Goal: Check status: Check status

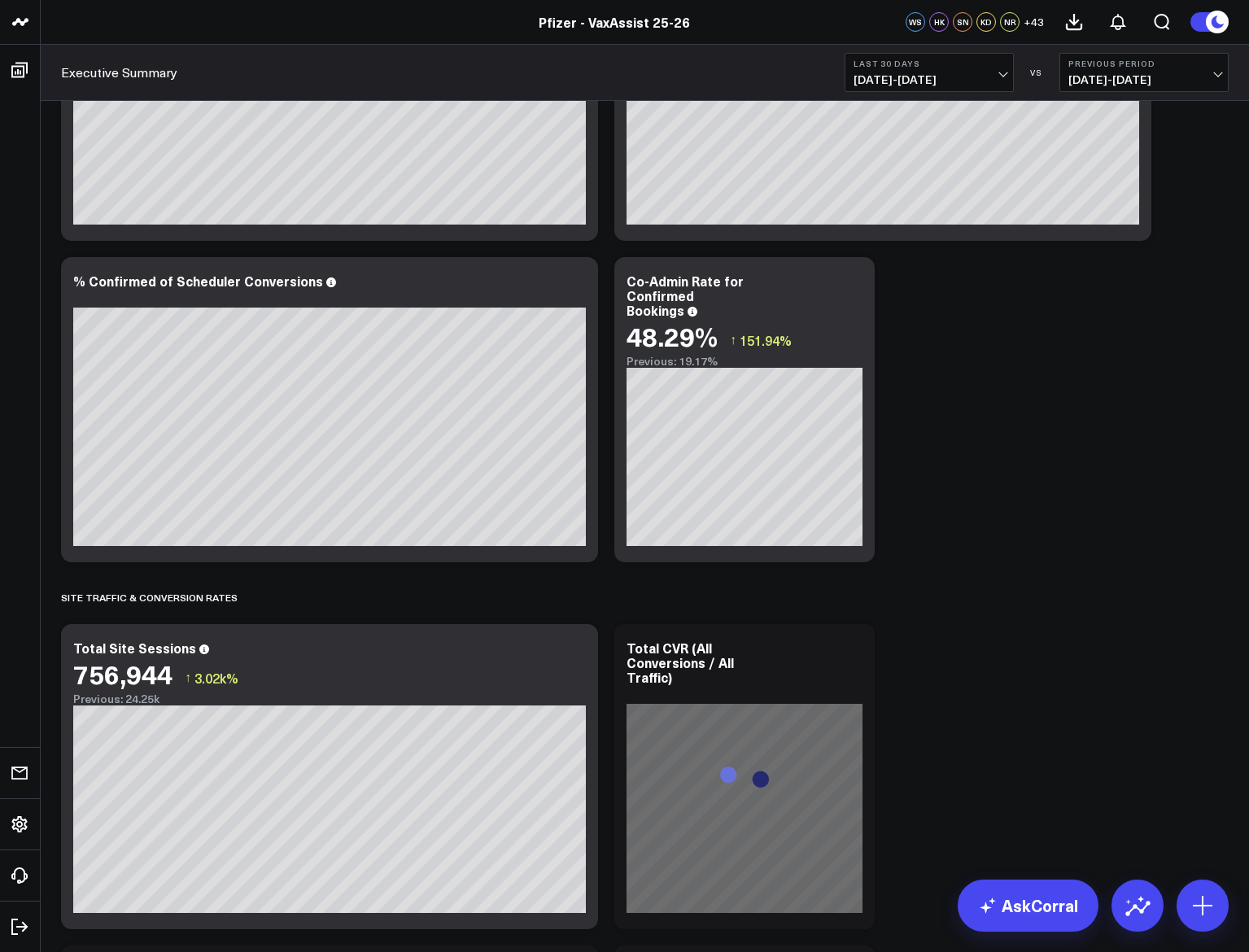
scroll to position [1872, 0]
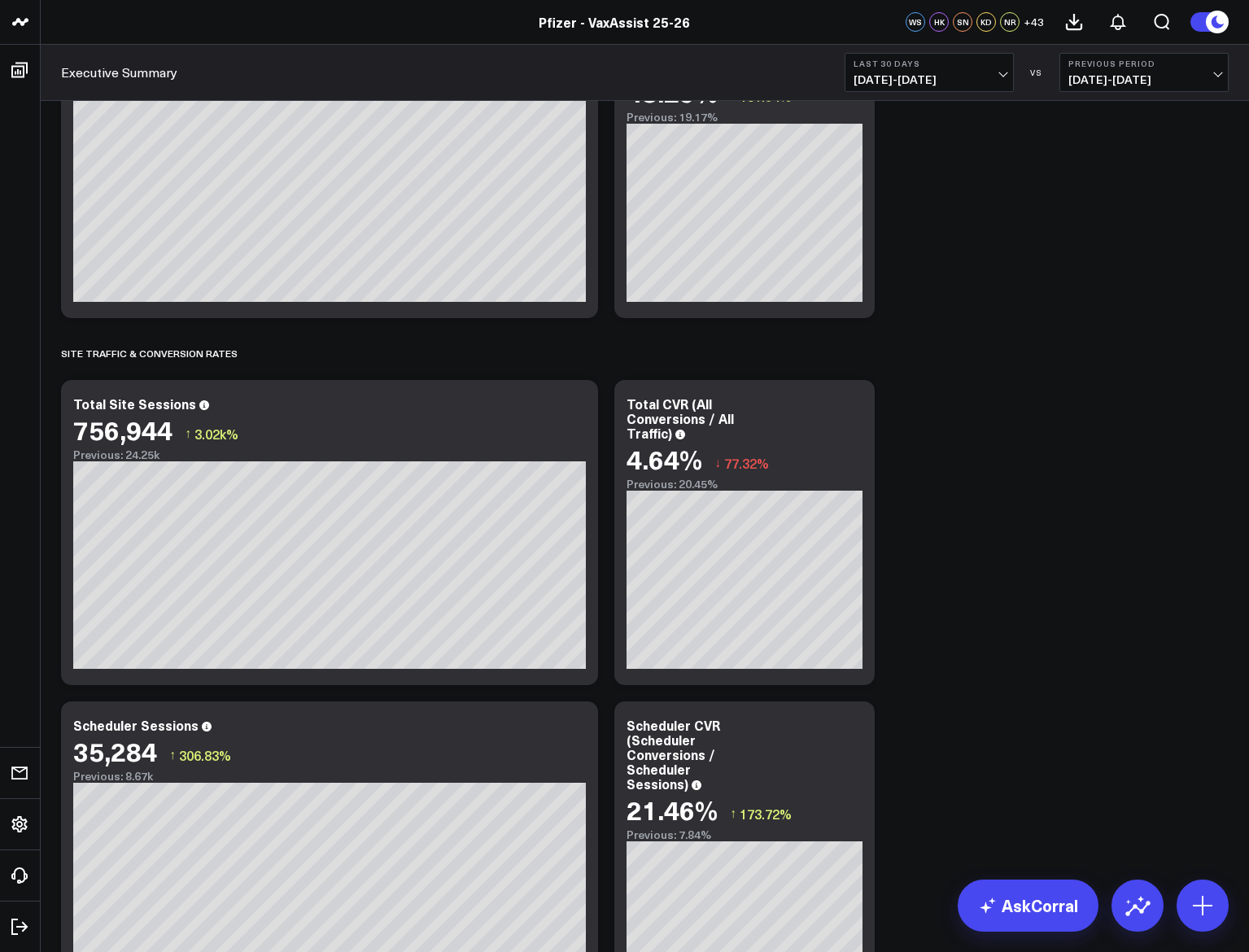
click at [902, 67] on b "Last 30 Days" at bounding box center [929, 64] width 151 height 10
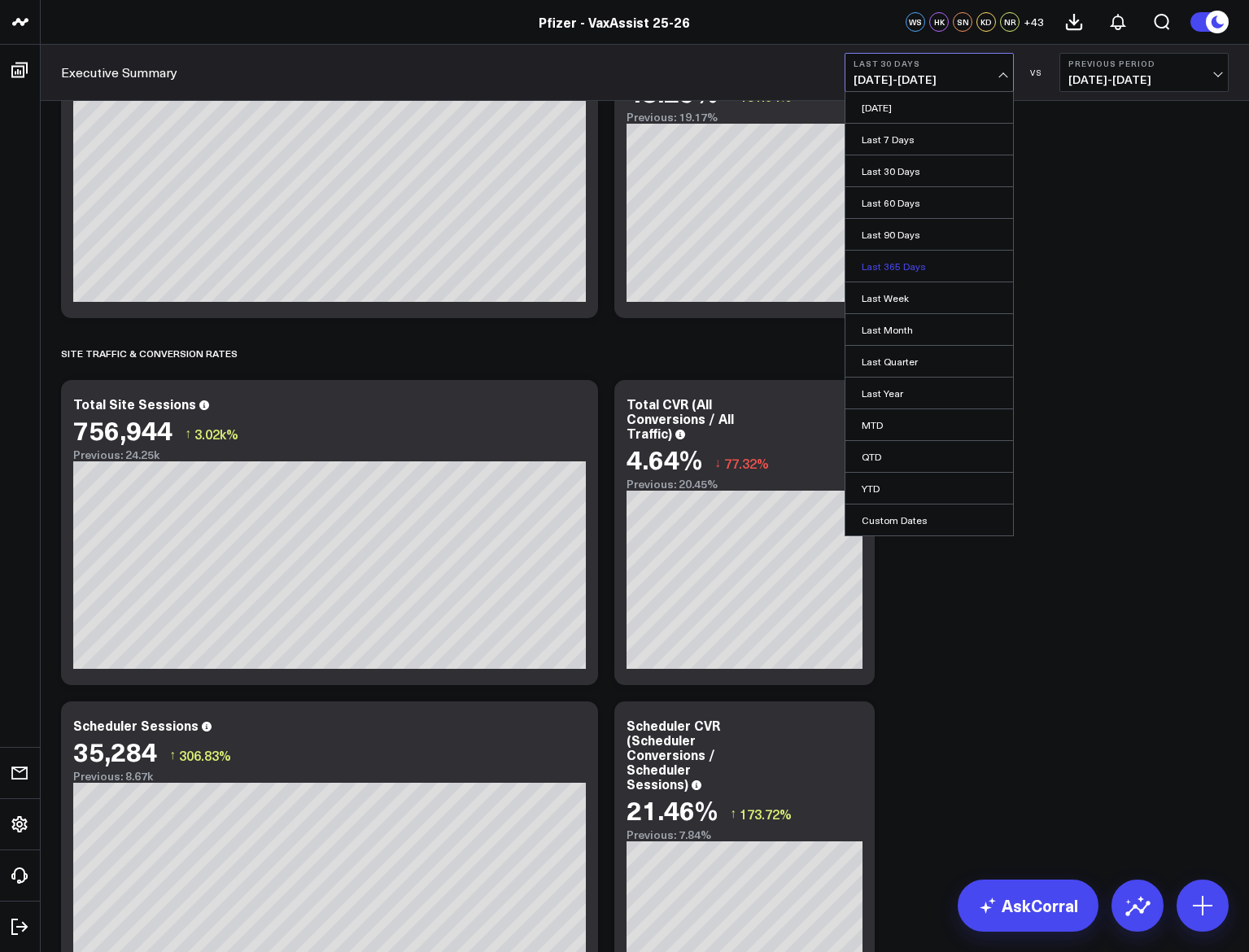
click at [921, 258] on link "Last 365 Days" at bounding box center [929, 266] width 168 height 31
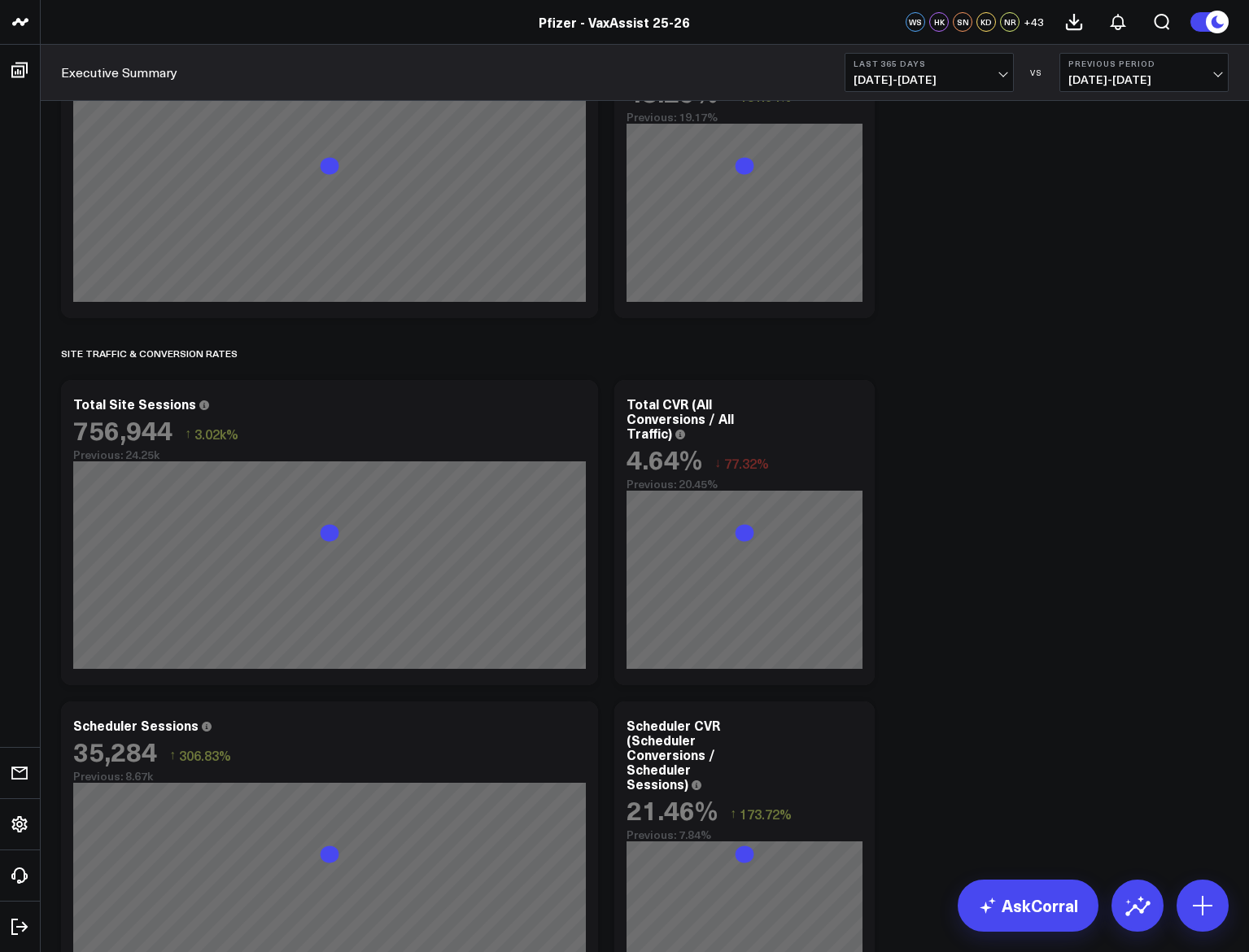
click at [1148, 74] on span "[DATE] - [DATE]" at bounding box center [1144, 80] width 151 height 13
click at [1115, 194] on link "No Comparison" at bounding box center [1144, 202] width 168 height 31
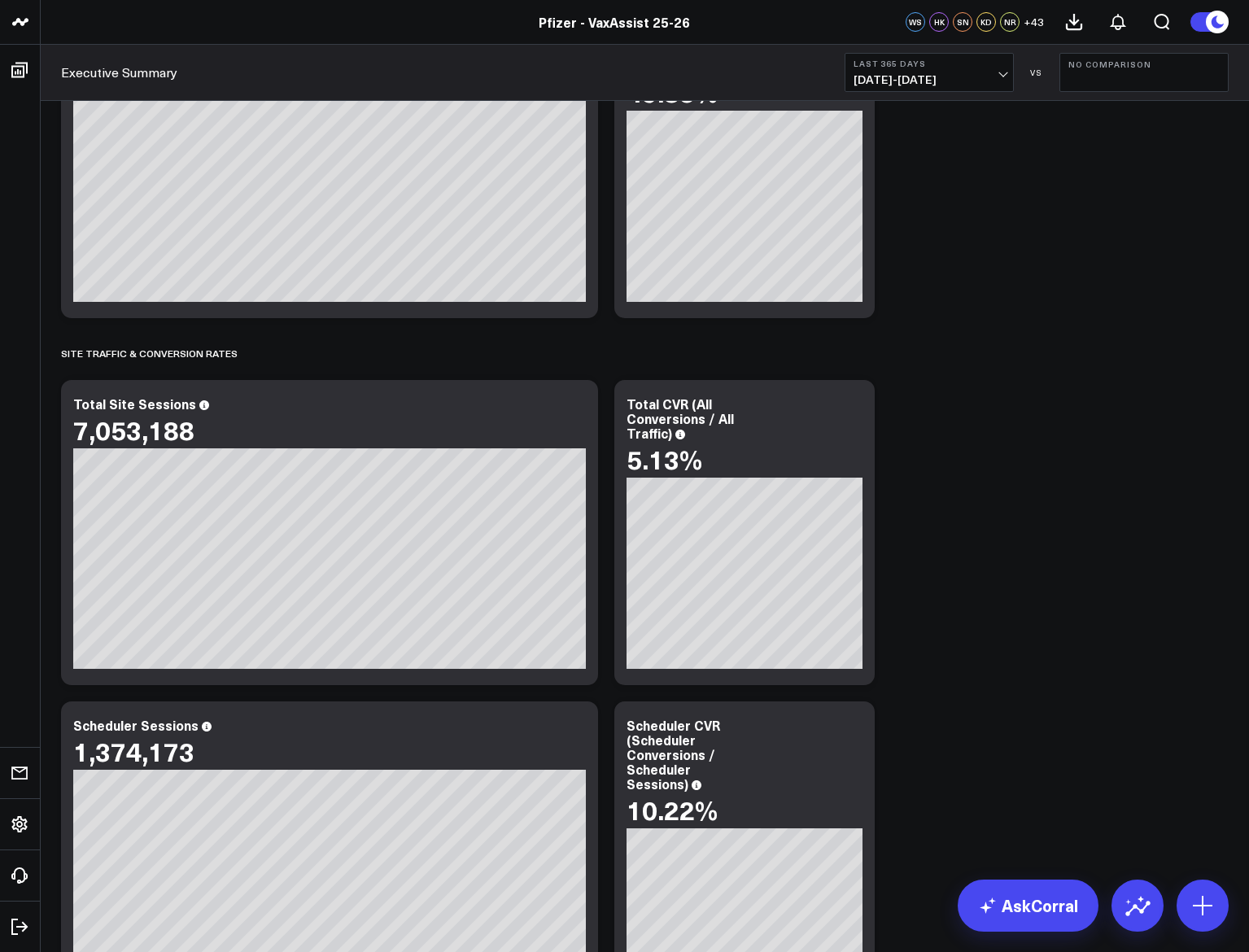
click at [972, 74] on span "[DATE] - [DATE]" at bounding box center [929, 80] width 151 height 13
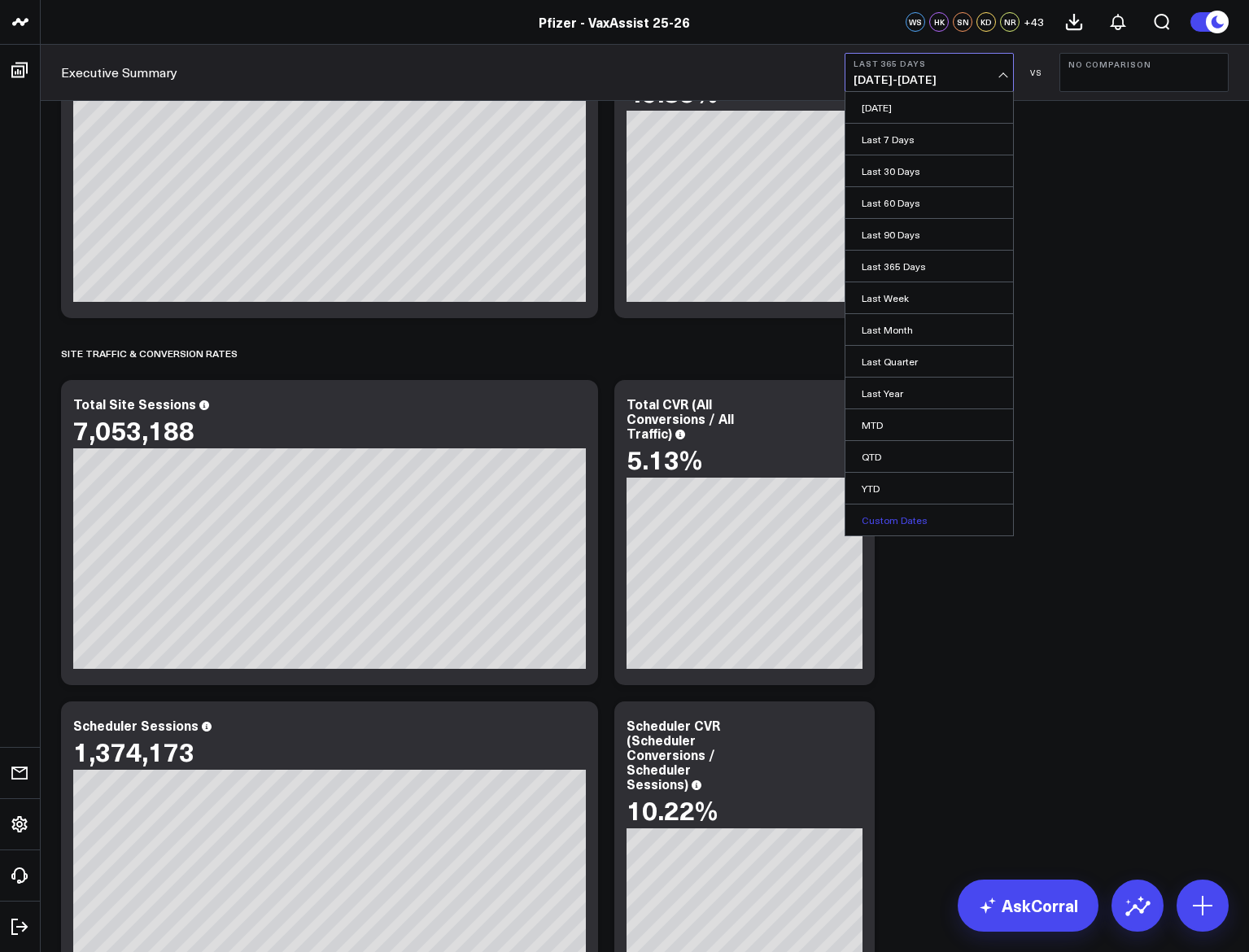
click at [890, 515] on link "Custom Dates" at bounding box center [929, 519] width 168 height 31
select select "8"
select select "2025"
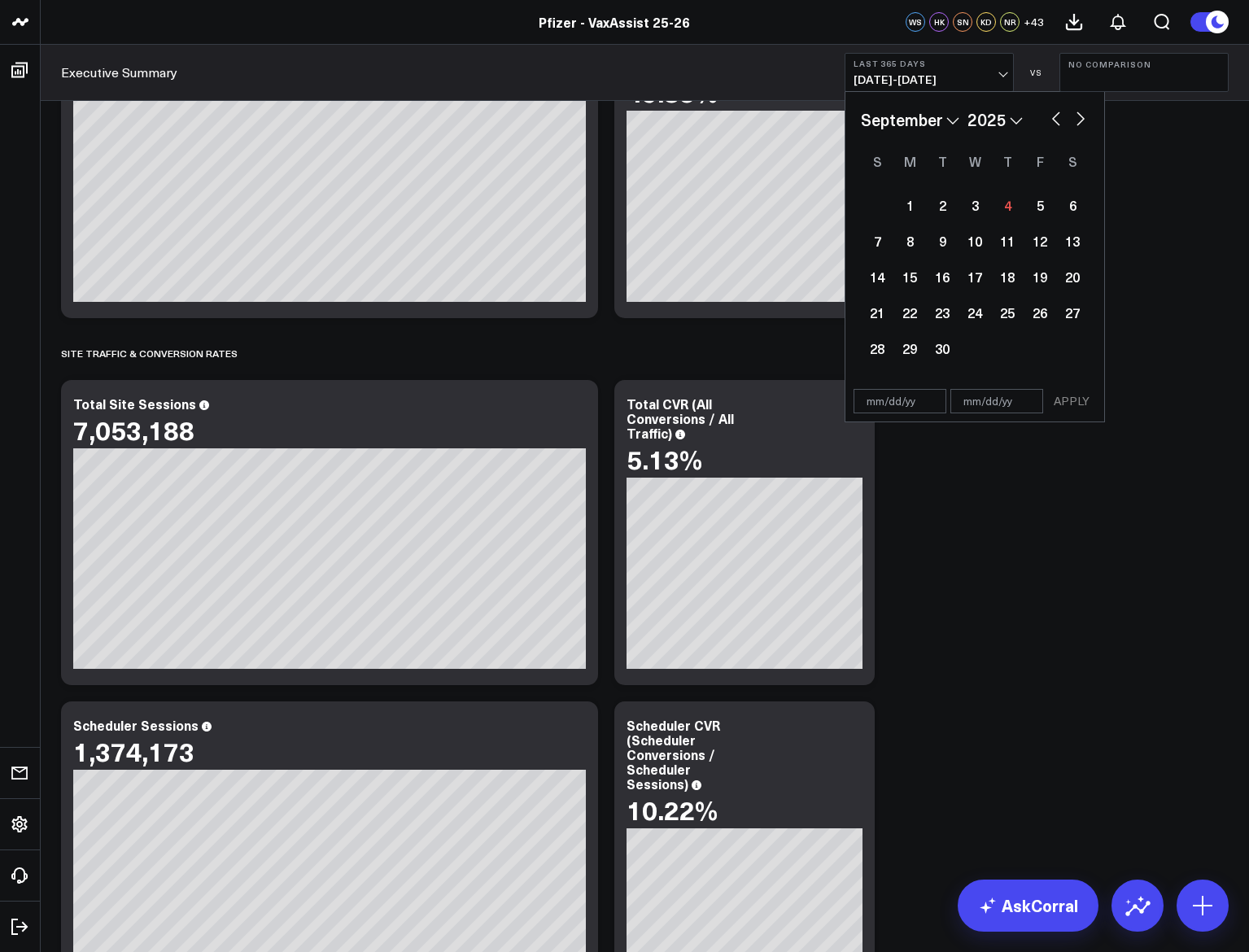
click at [878, 405] on input "text" at bounding box center [900, 401] width 93 height 25
select select "8"
select select "2025"
type input "[DATE]"
select select "8"
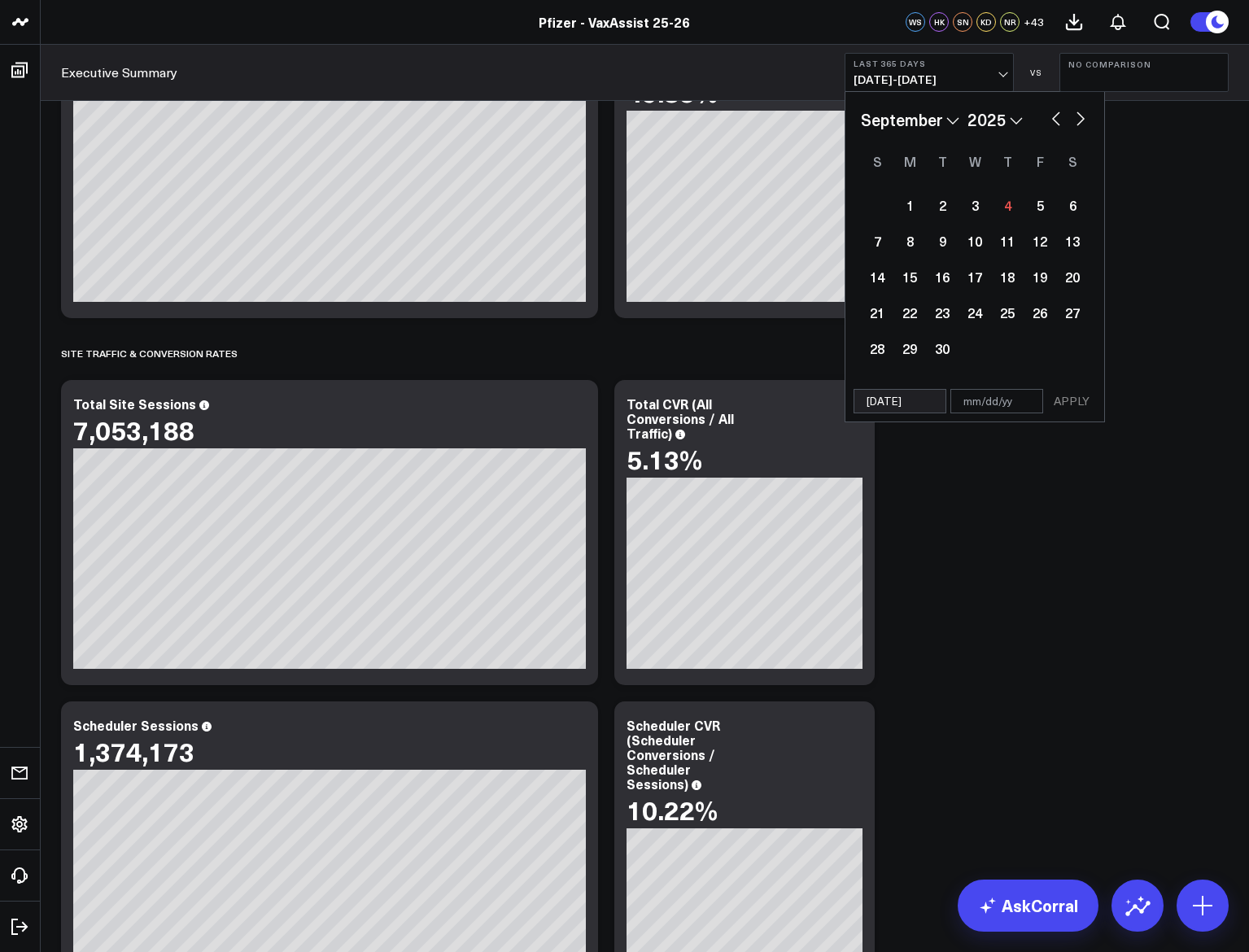
select select "2025"
type input "[DATE]"
click at [955, 394] on input "text" at bounding box center [997, 401] width 93 height 25
select select "8"
select select "2025"
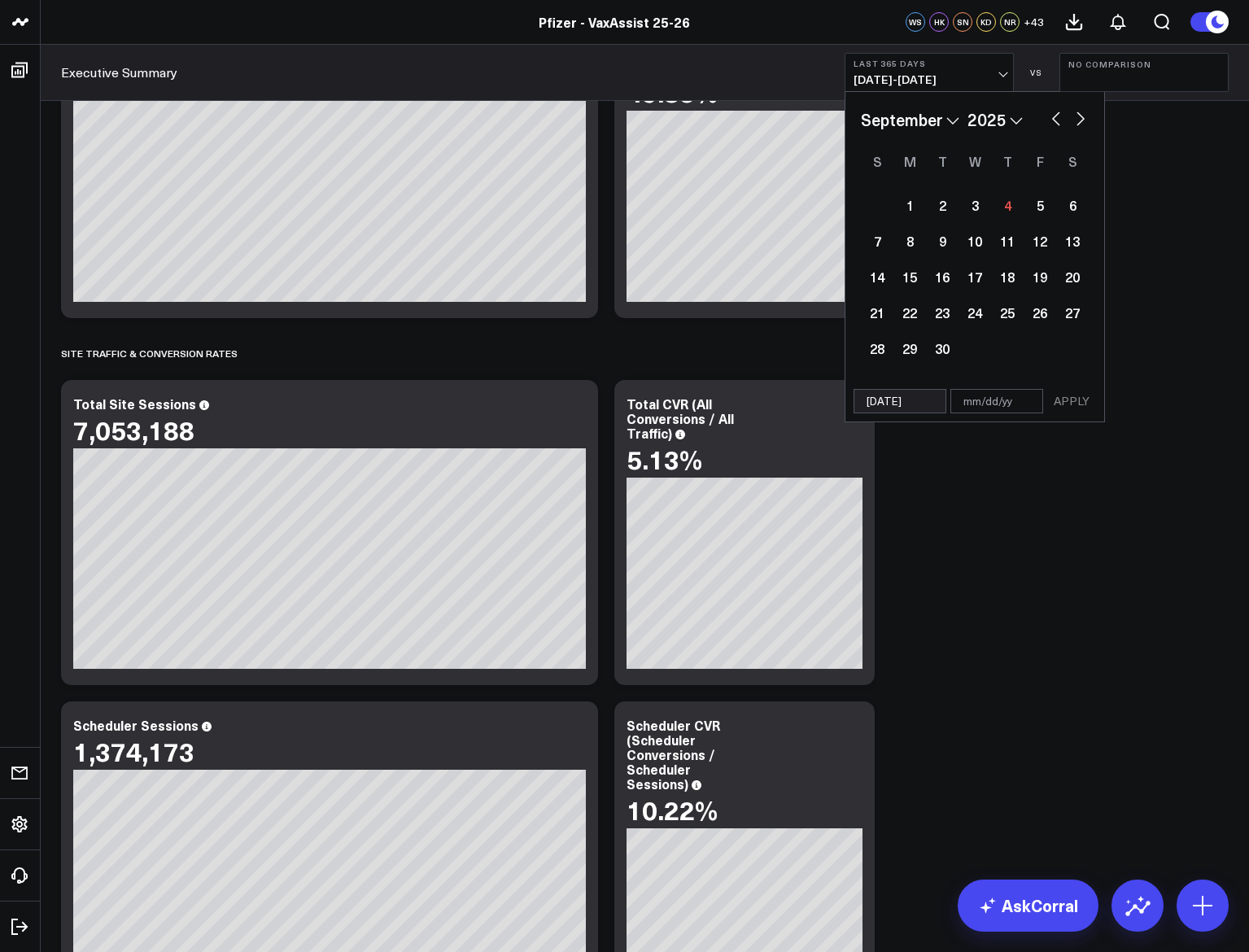
type input "1"
select select "8"
select select "2025"
type input "12"
select select "8"
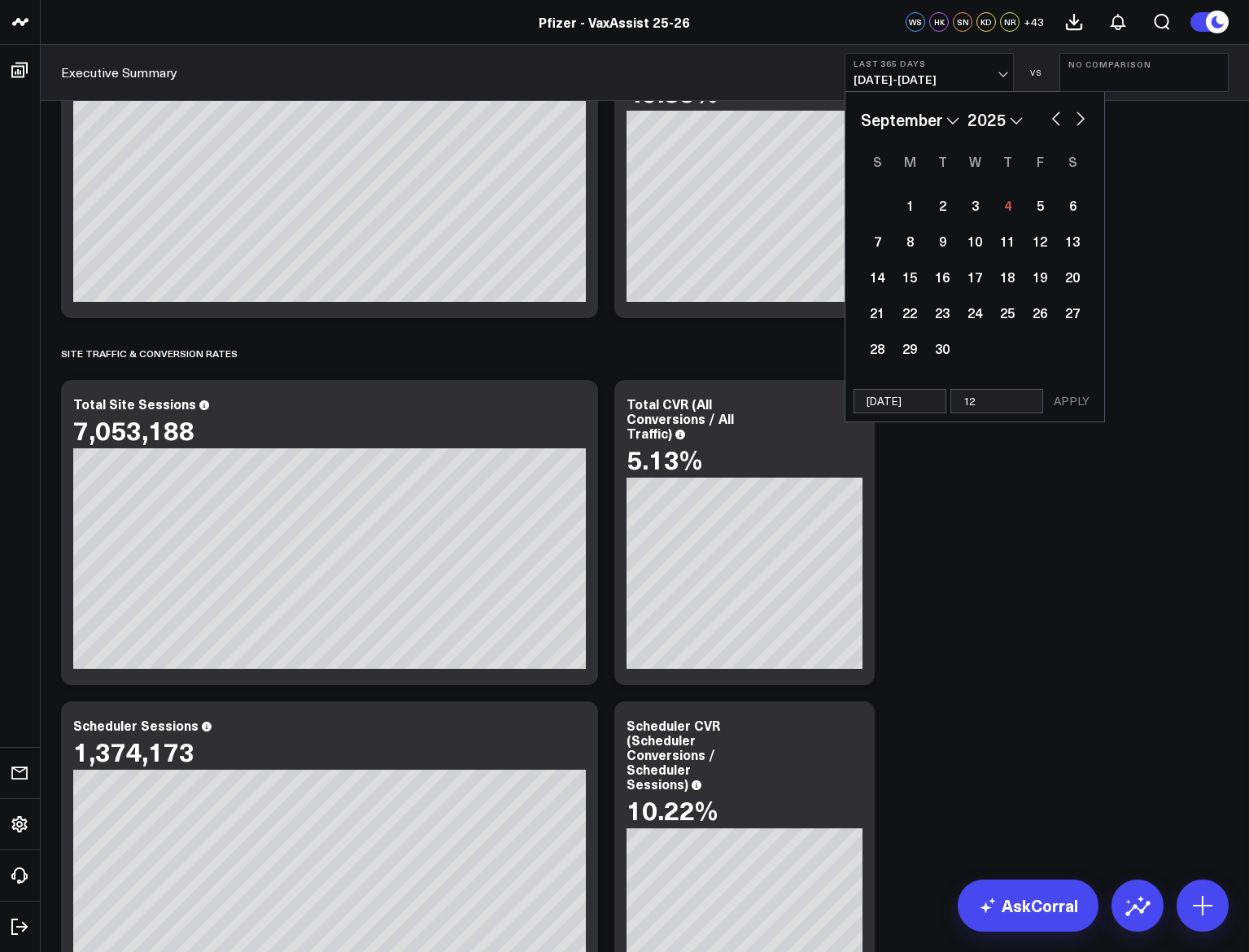
select select "2025"
type input "12/"
select select "8"
select select "2025"
type input "12/31"
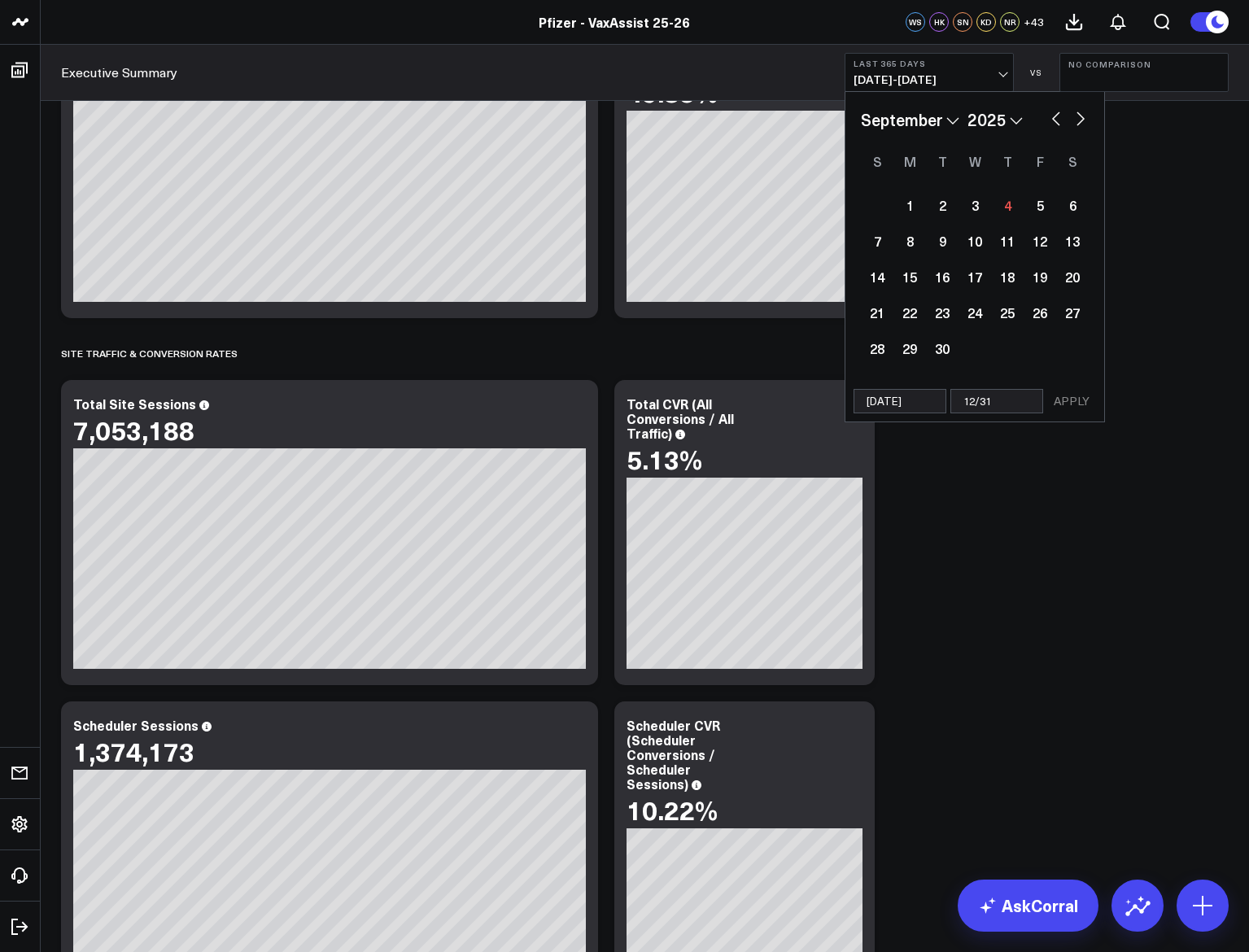
select select "8"
select select "2025"
type input "[DATE]"
select select "8"
select select "2025"
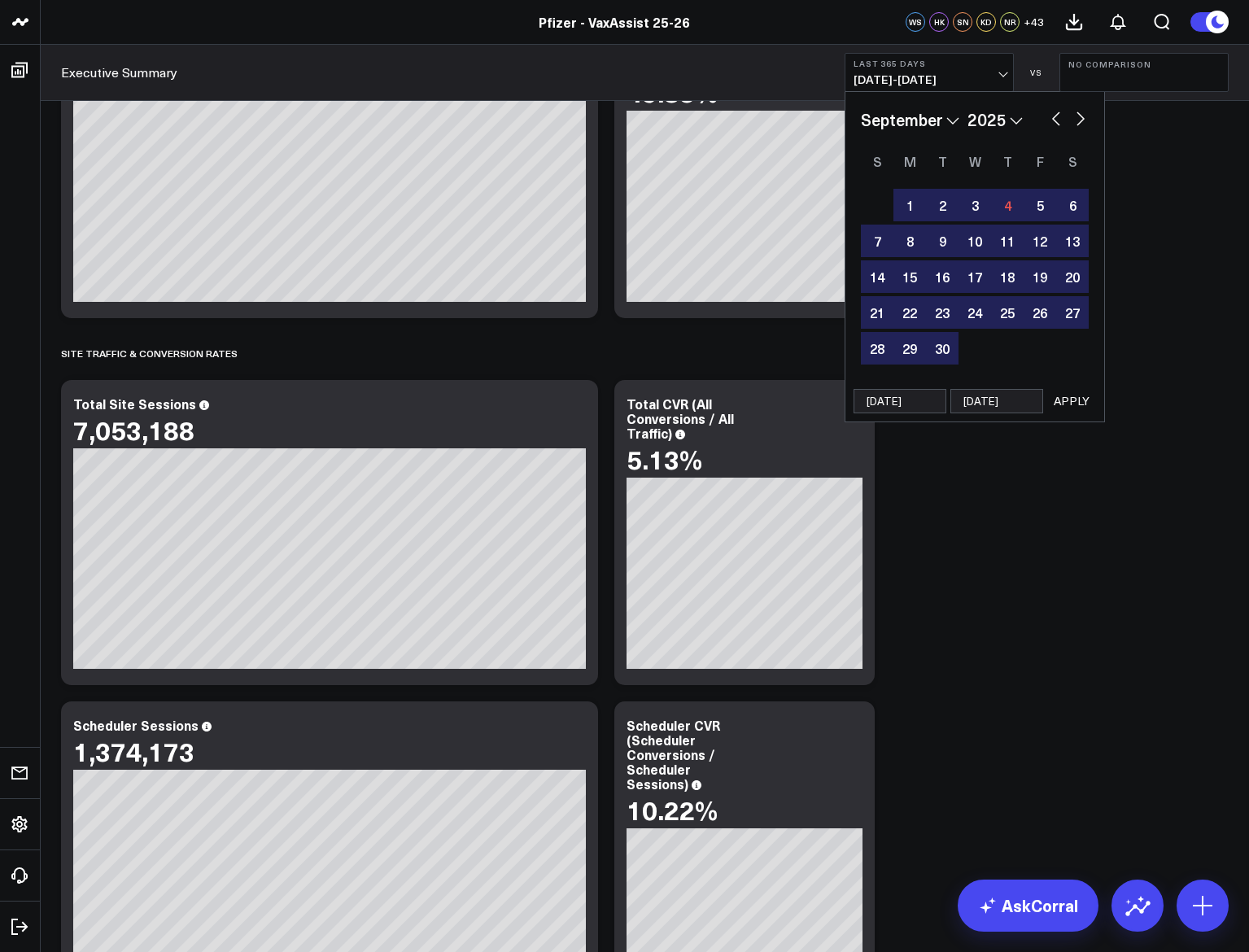
type input "[DATE]"
click at [1058, 408] on button "APPLY" at bounding box center [1071, 401] width 49 height 25
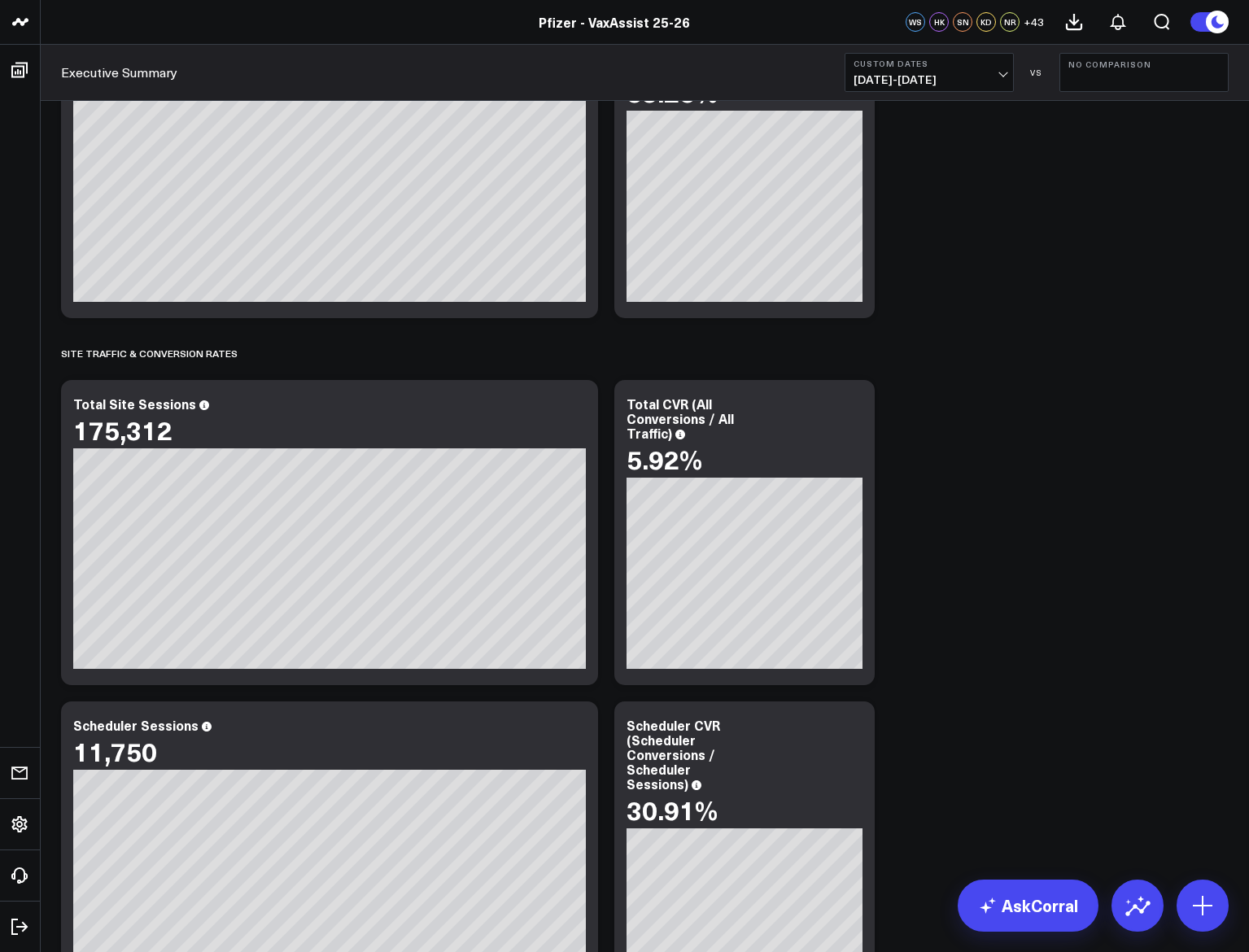
scroll to position [1953, 0]
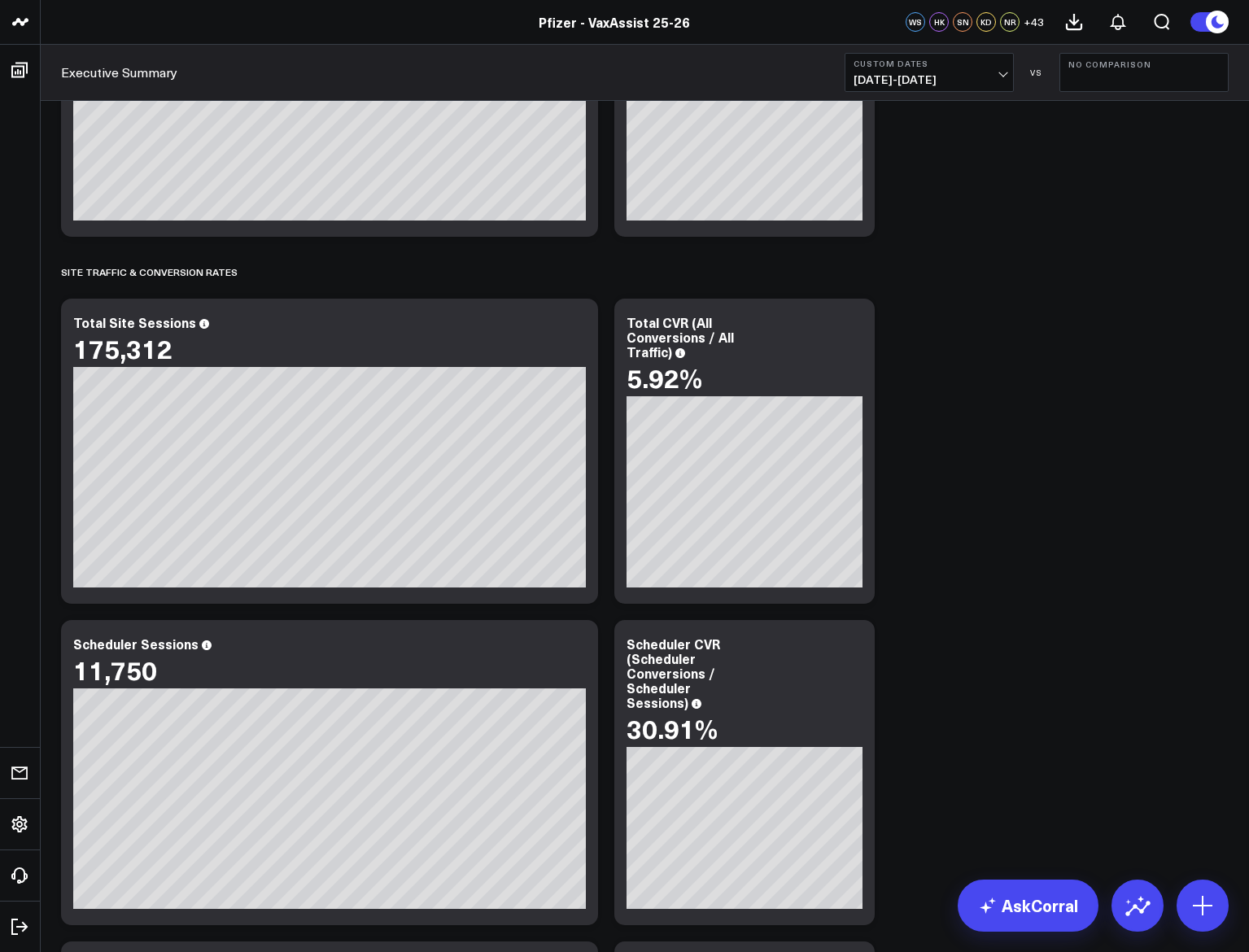
click at [977, 68] on b "Custom Dates" at bounding box center [929, 64] width 151 height 10
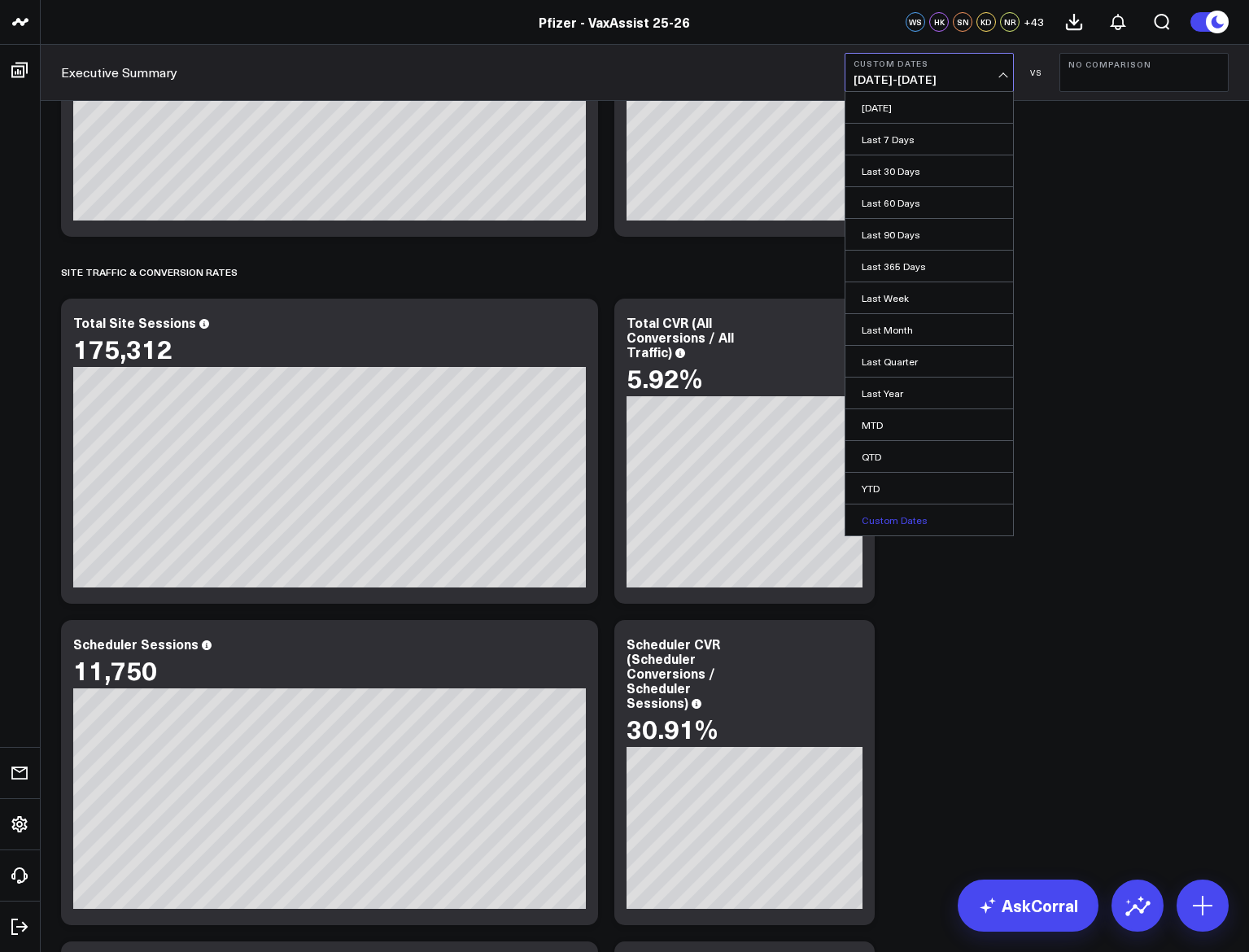
click at [892, 513] on link "Custom Dates" at bounding box center [929, 519] width 168 height 31
select select "8"
select select "2025"
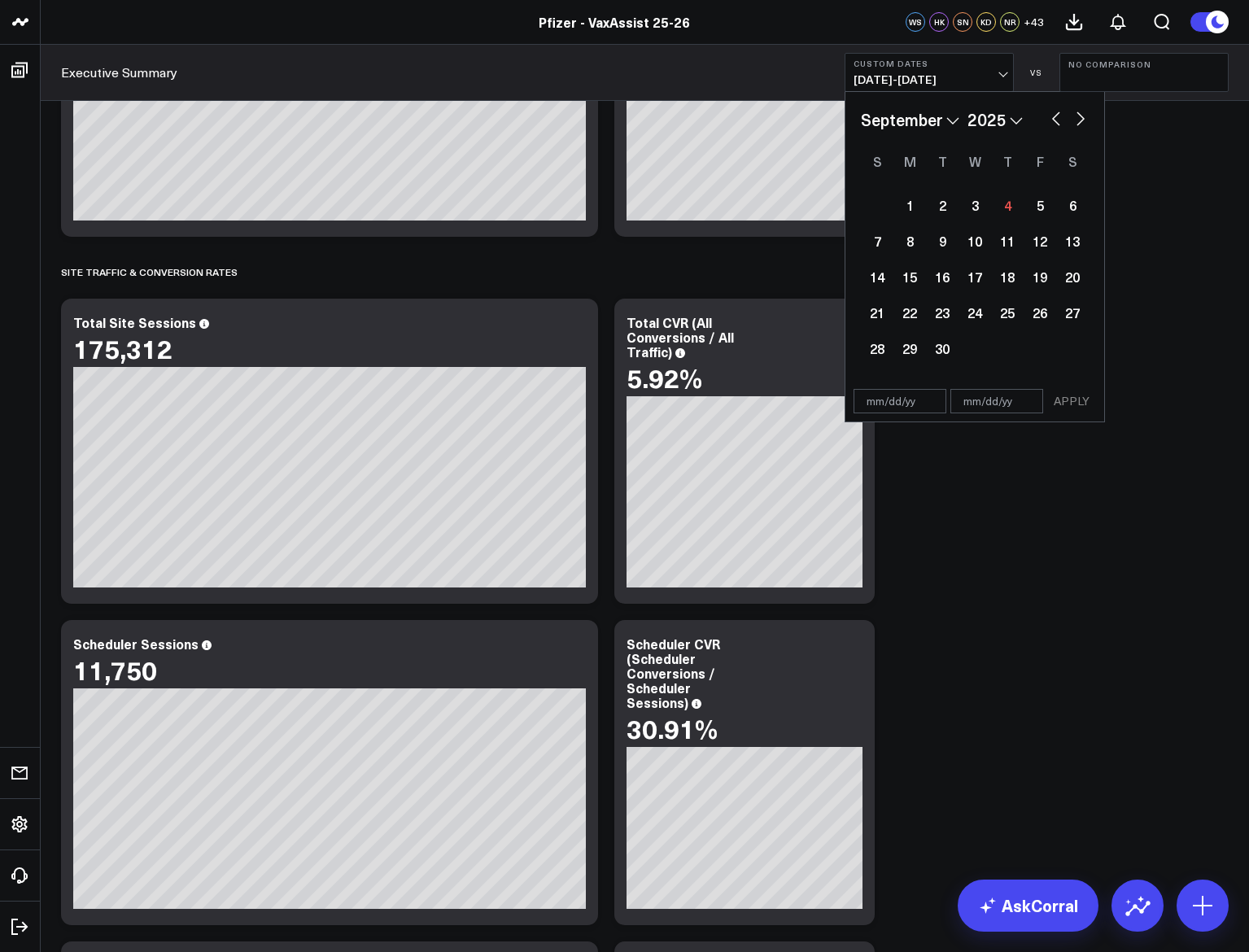
click at [870, 400] on input "text" at bounding box center [900, 401] width 93 height 25
select select "8"
select select "2025"
type input "[DATE]"
select select "8"
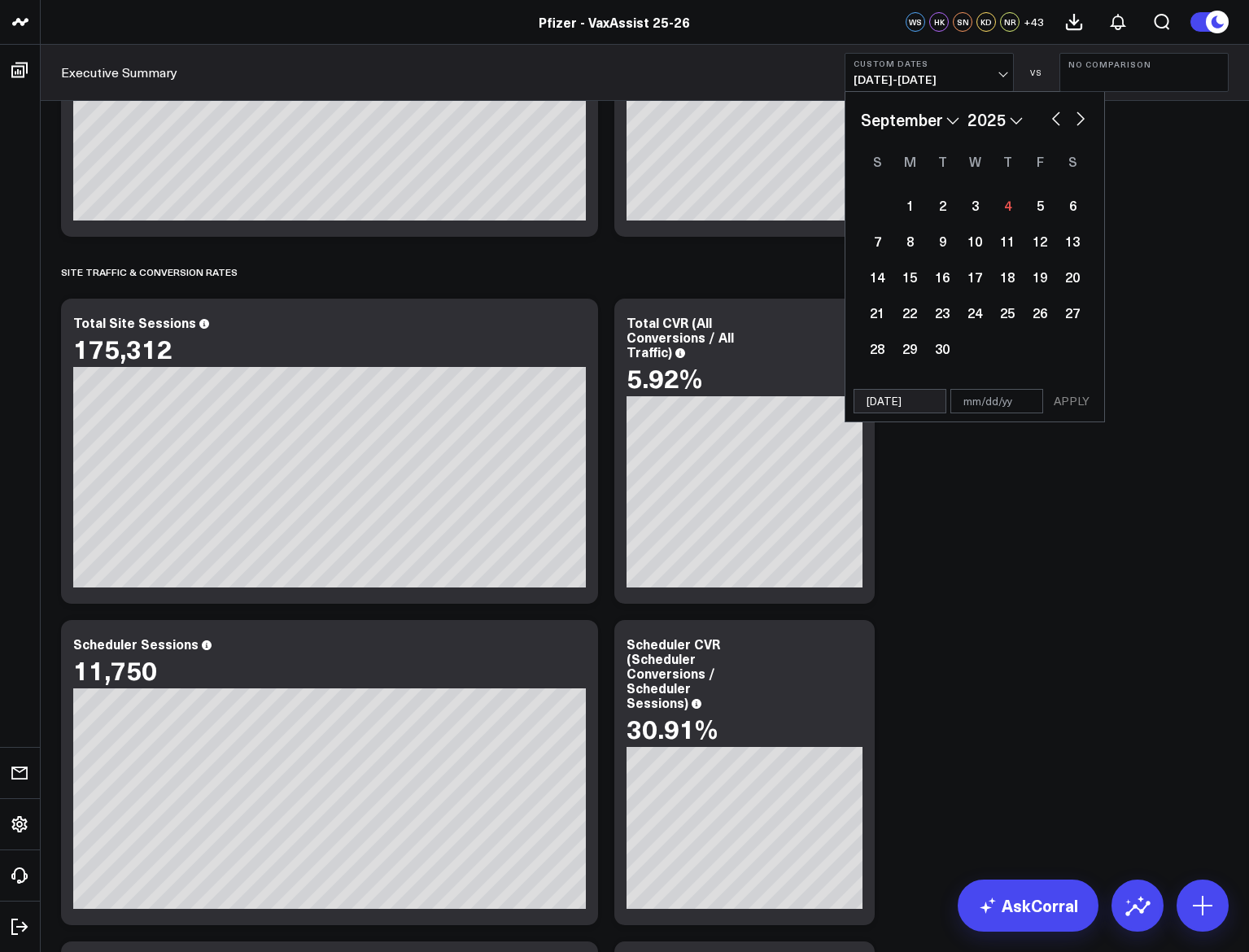
select select "2024"
type input "[DATE]"
click at [974, 407] on input "text" at bounding box center [997, 401] width 93 height 25
select select "8"
select select "2024"
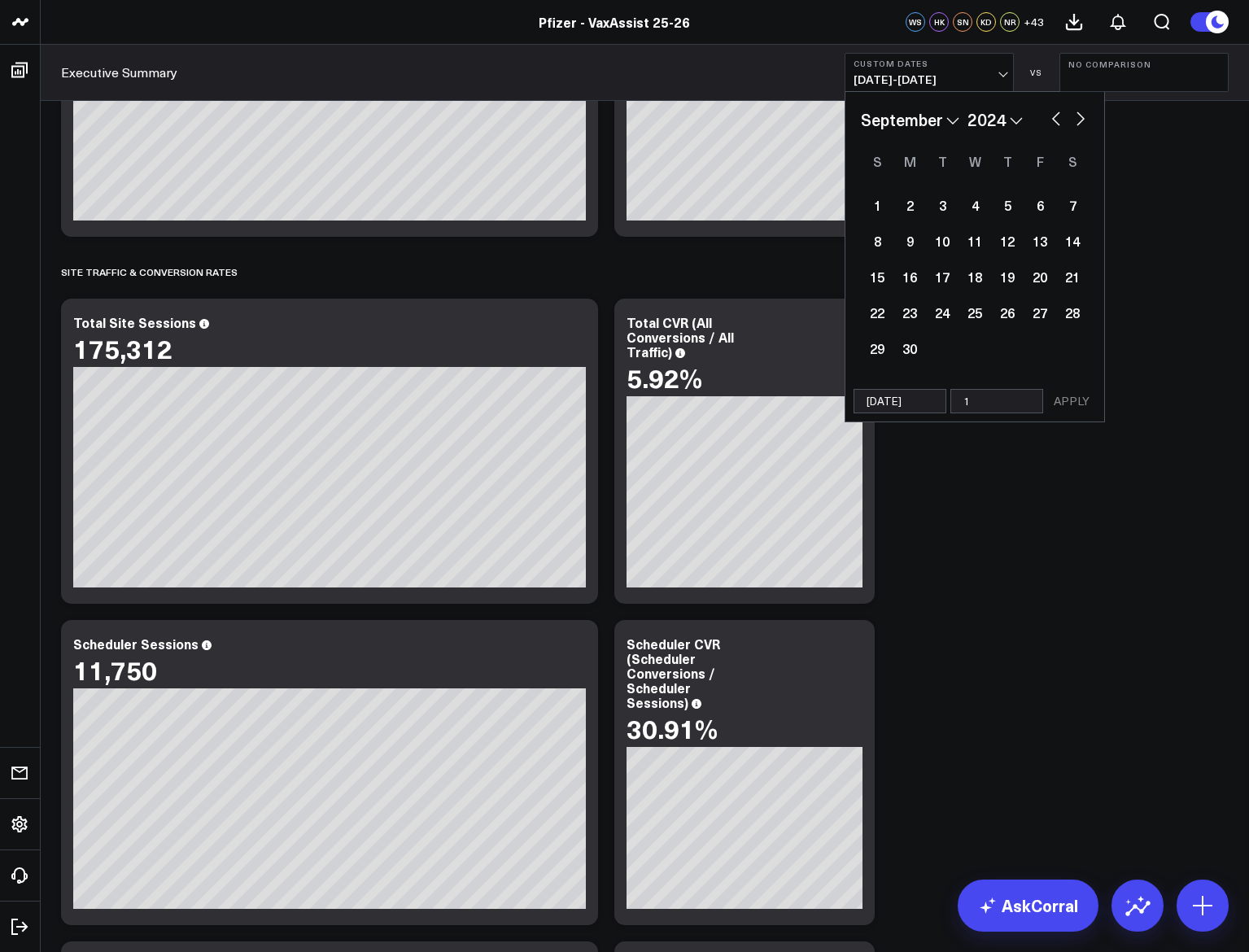
type input "12"
select select "8"
select select "2024"
type input "12/"
select select "8"
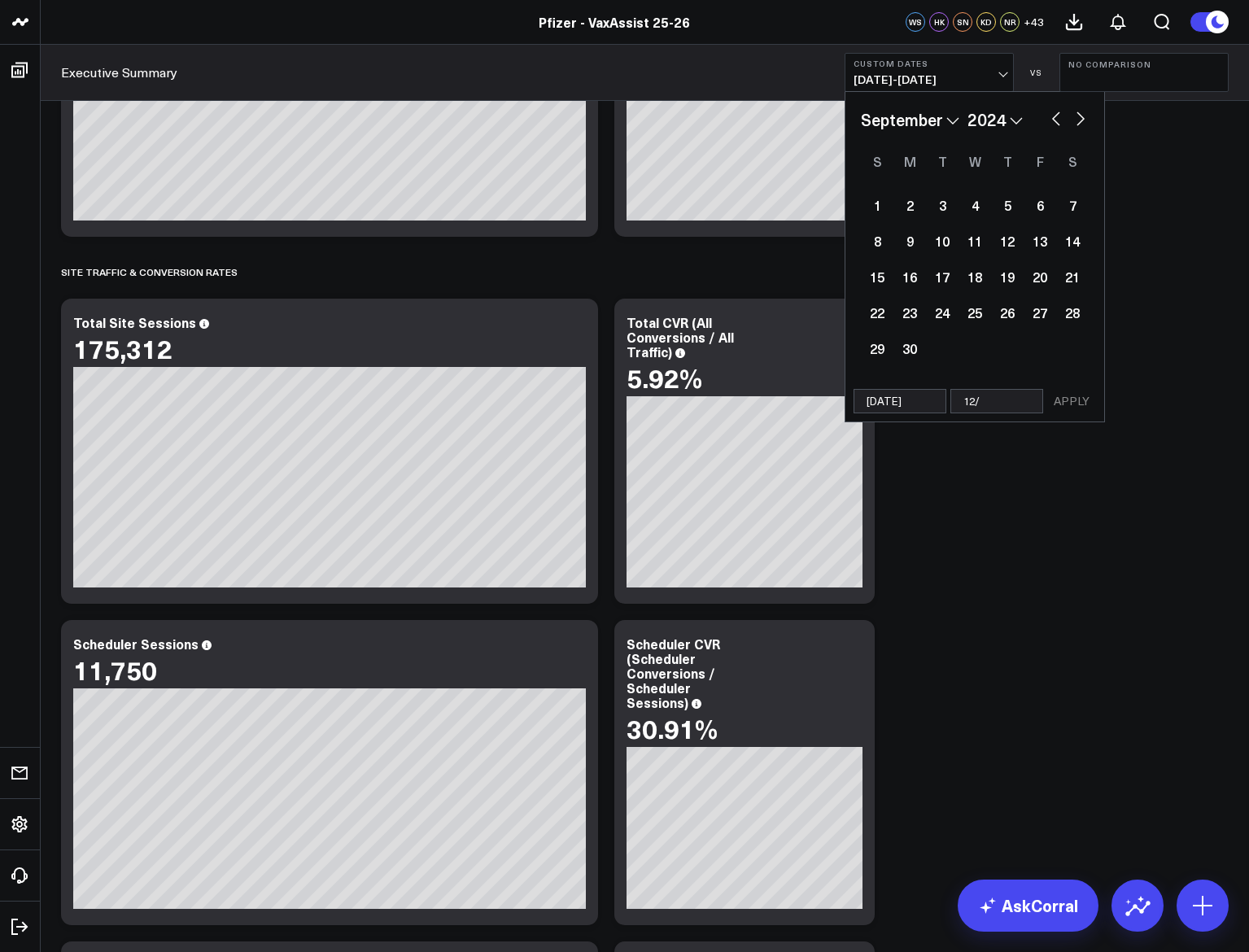
select select "2024"
type input "12/31"
select select "8"
select select "2024"
type input "12/3"
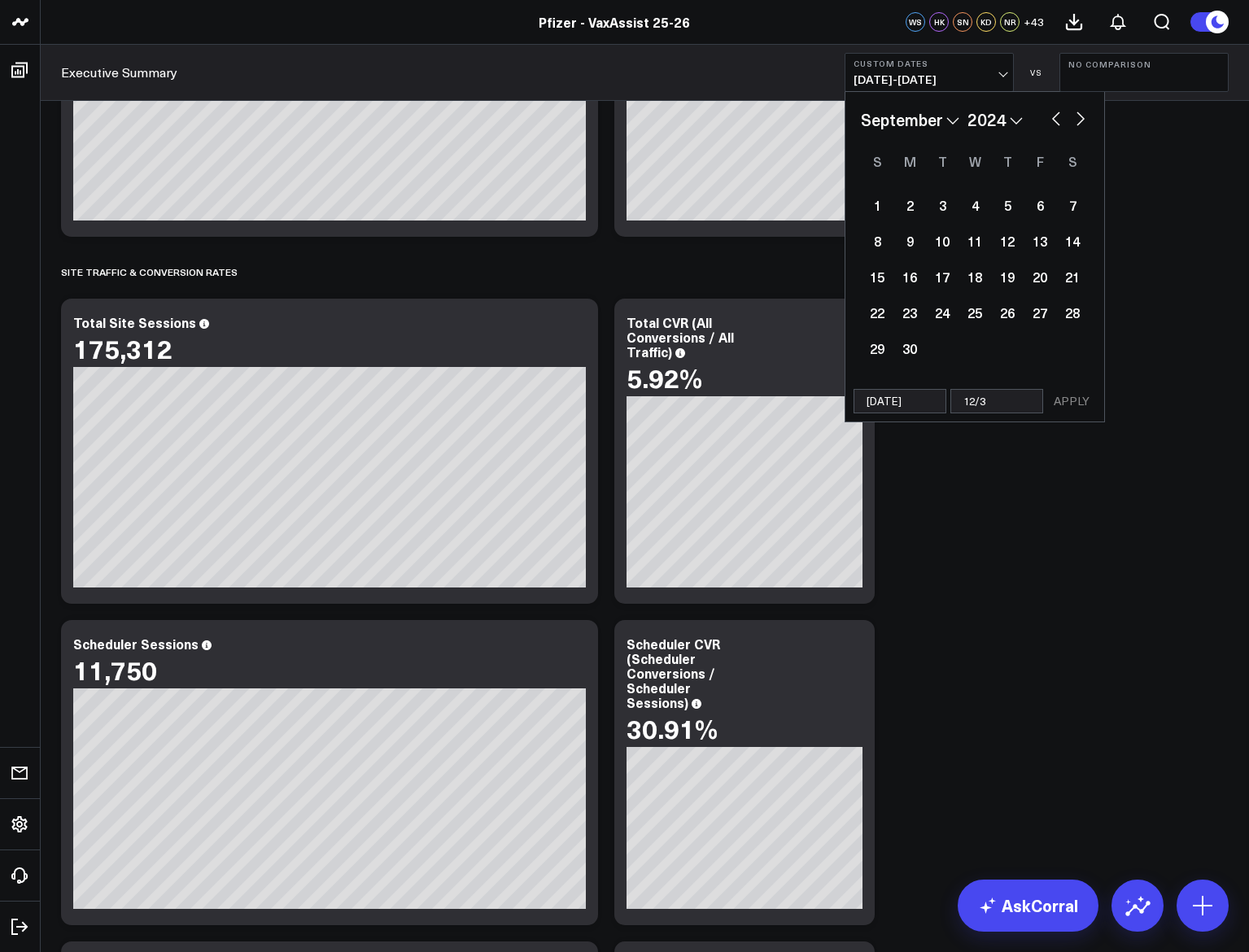
select select "8"
select select "2024"
type input "12/33/1"
select select "8"
select select "2024"
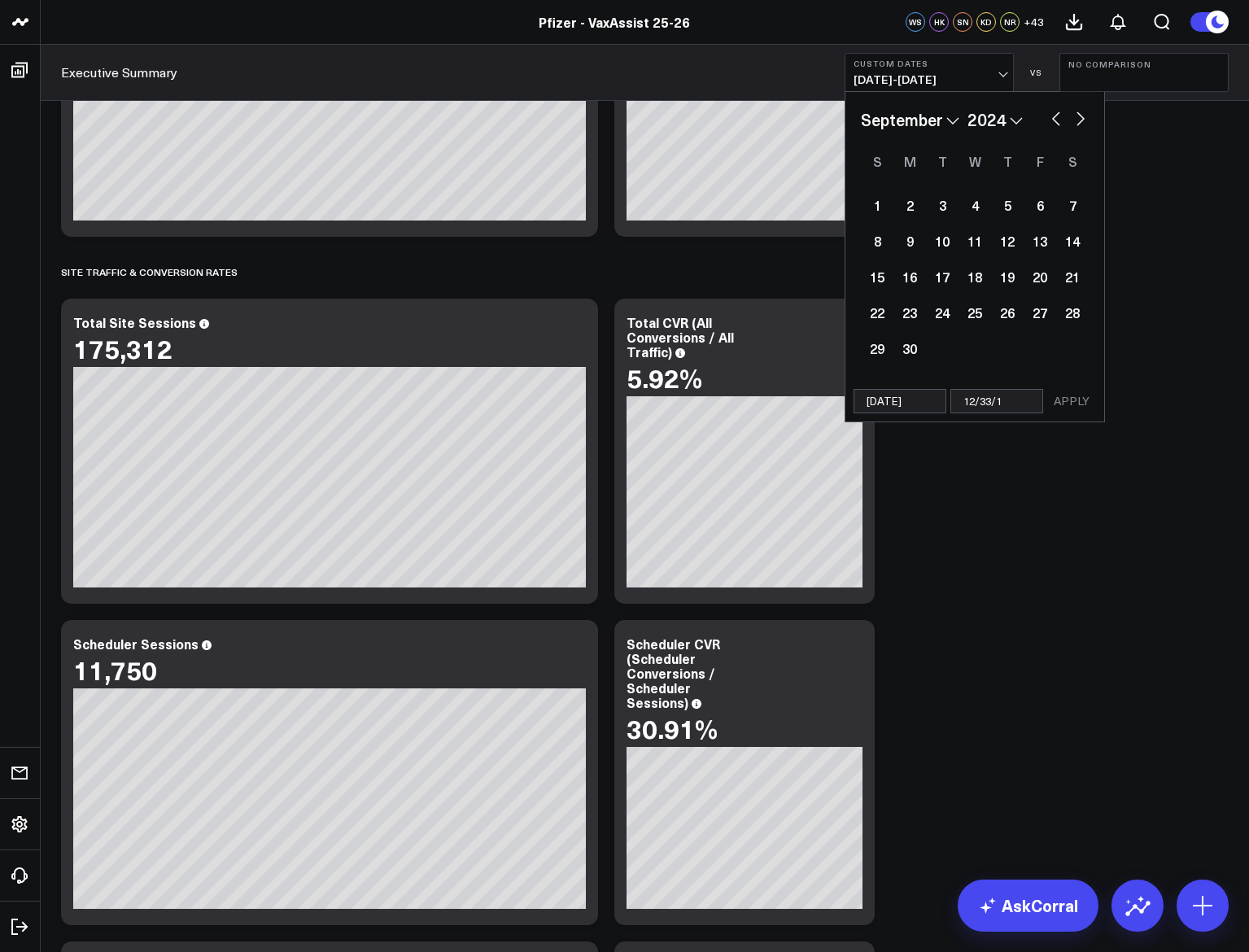
type input "12/33/12"
select select "8"
select select "2024"
type input "12/"
select select "8"
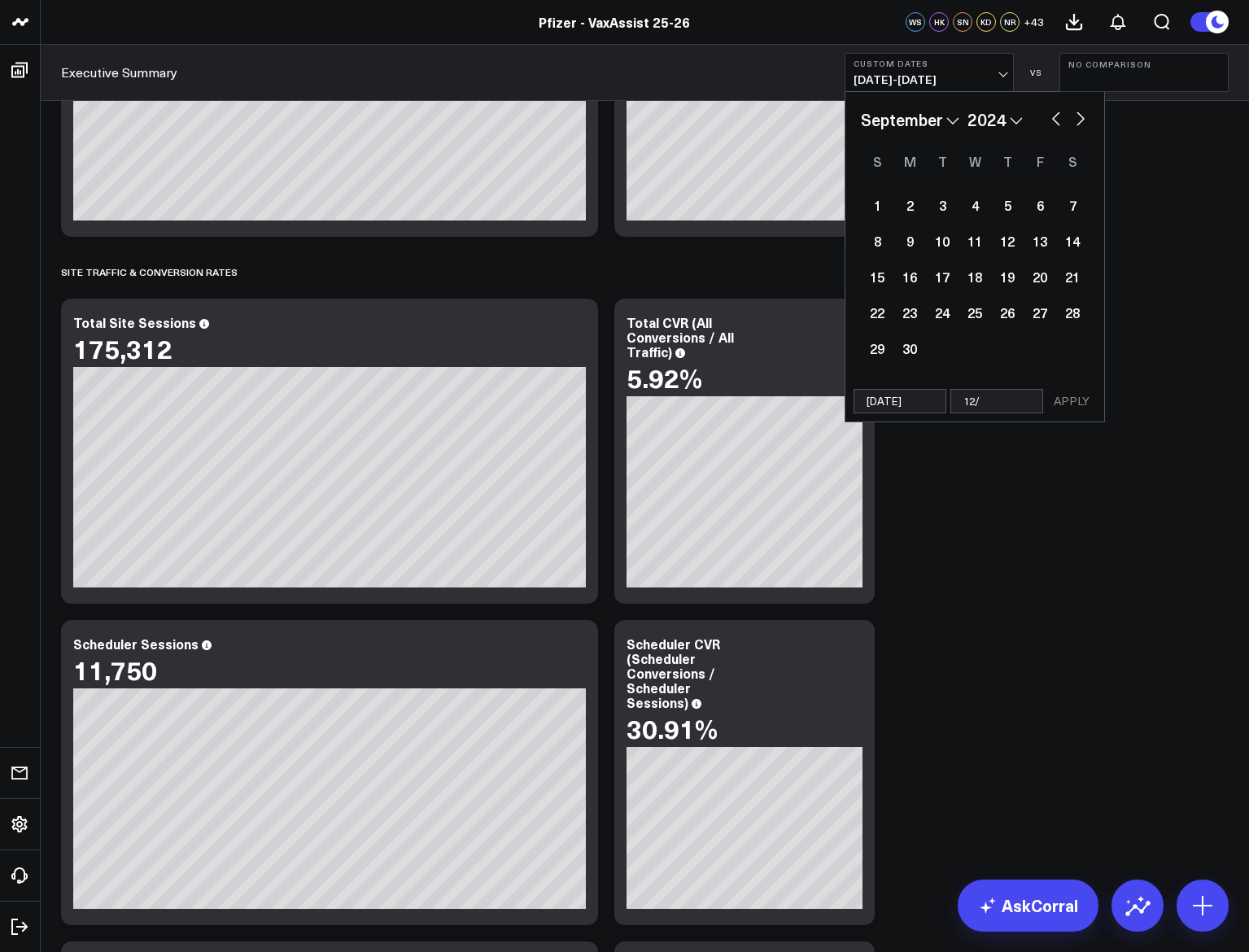
select select "2024"
type input "12/2"
select select "8"
select select "2024"
type input "12/25"
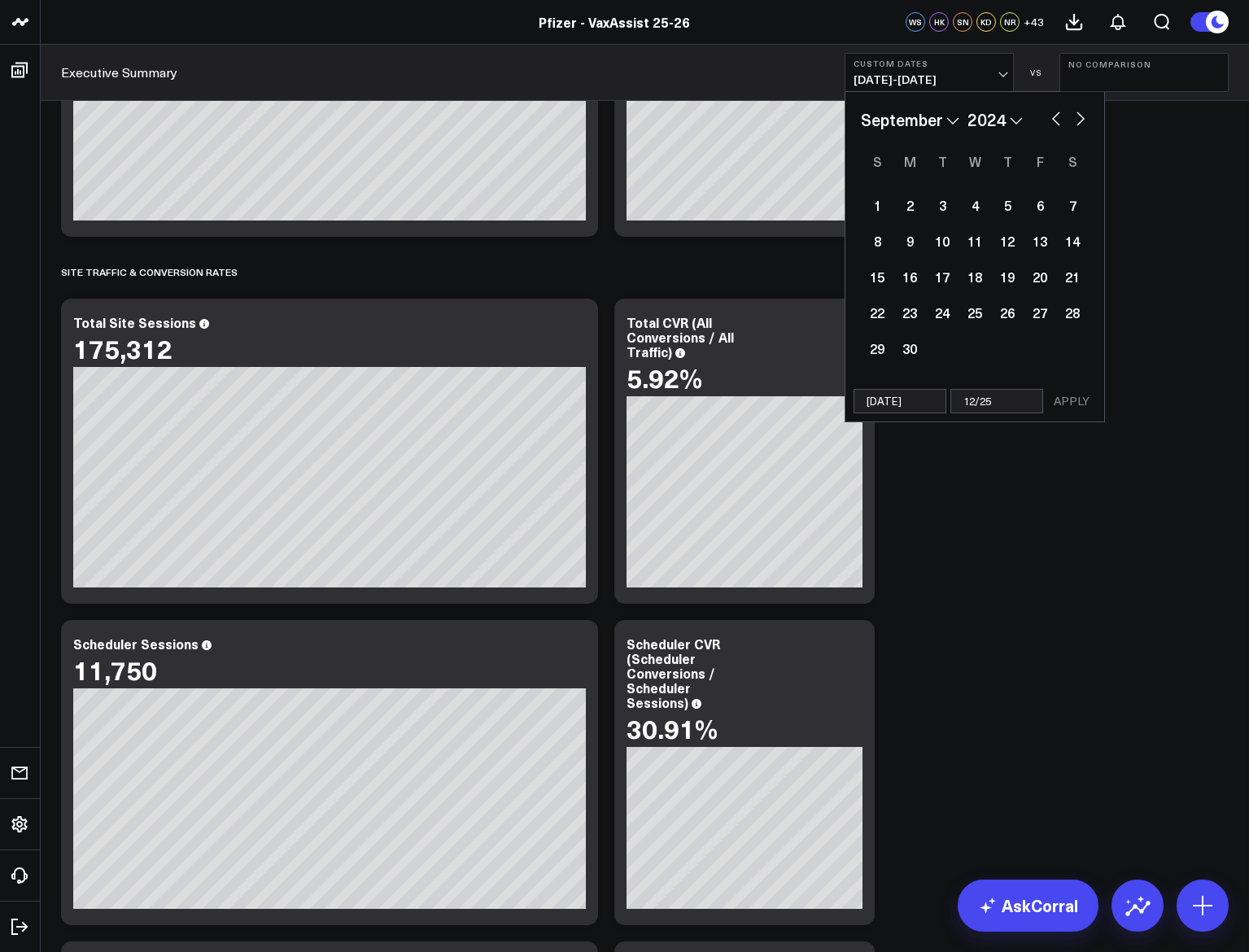
select select "8"
select select "2024"
type input "12/2"
select select "8"
select select "2024"
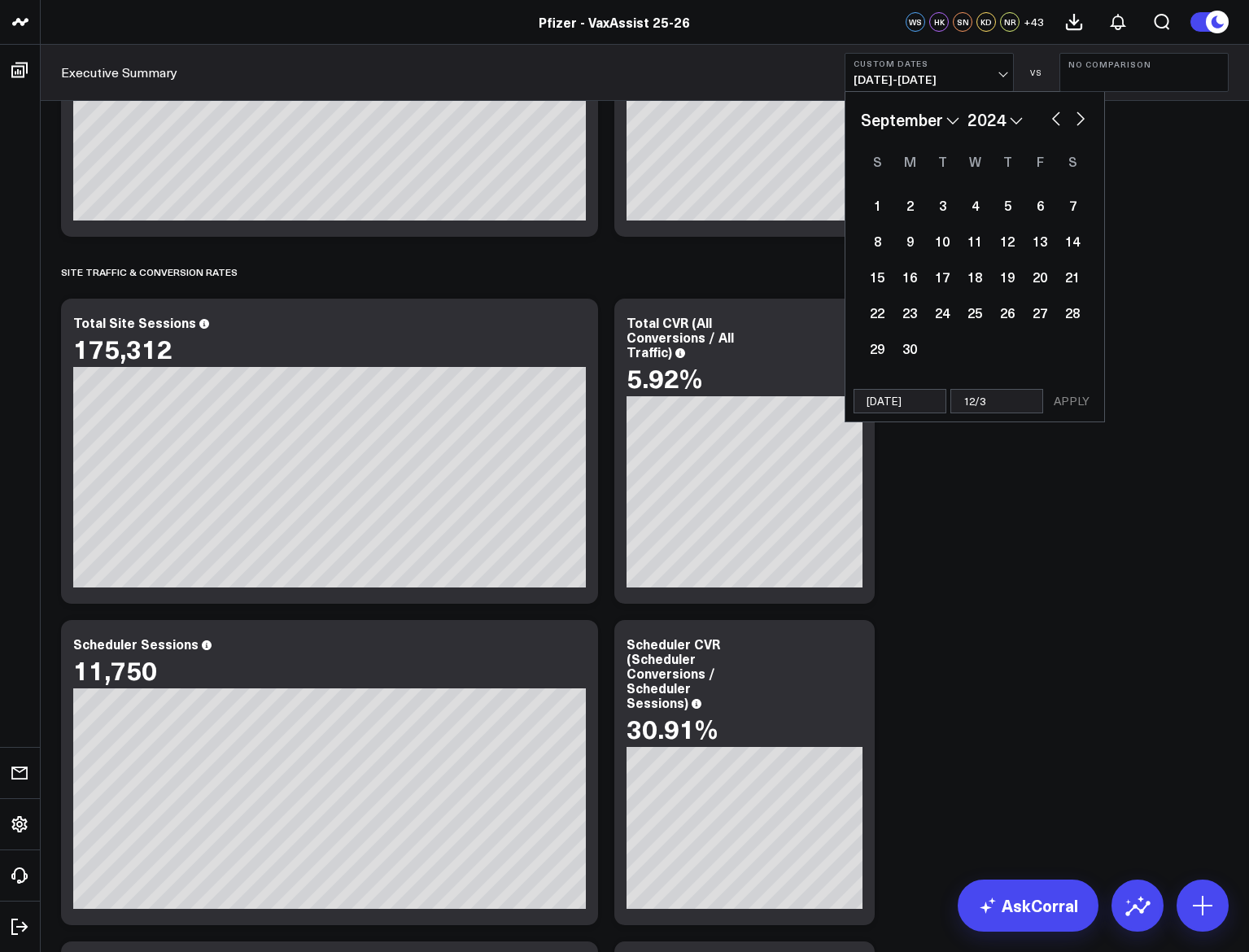
type input "12/31"
select select "8"
select select "2024"
type input "12/31/"
select select "8"
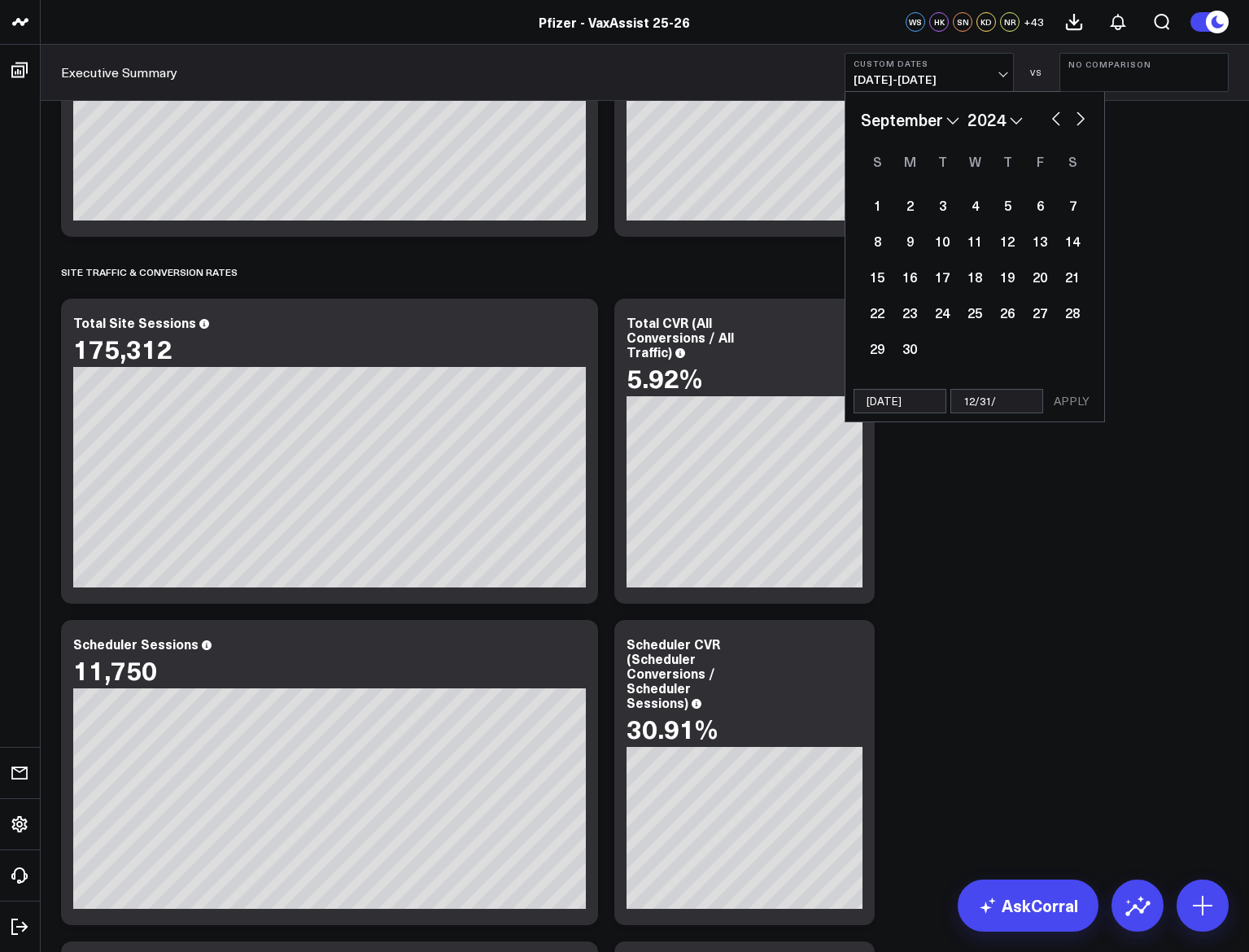
select select "2024"
type input "12/31/2"
select select "8"
select select "2024"
type input "[DATE]"
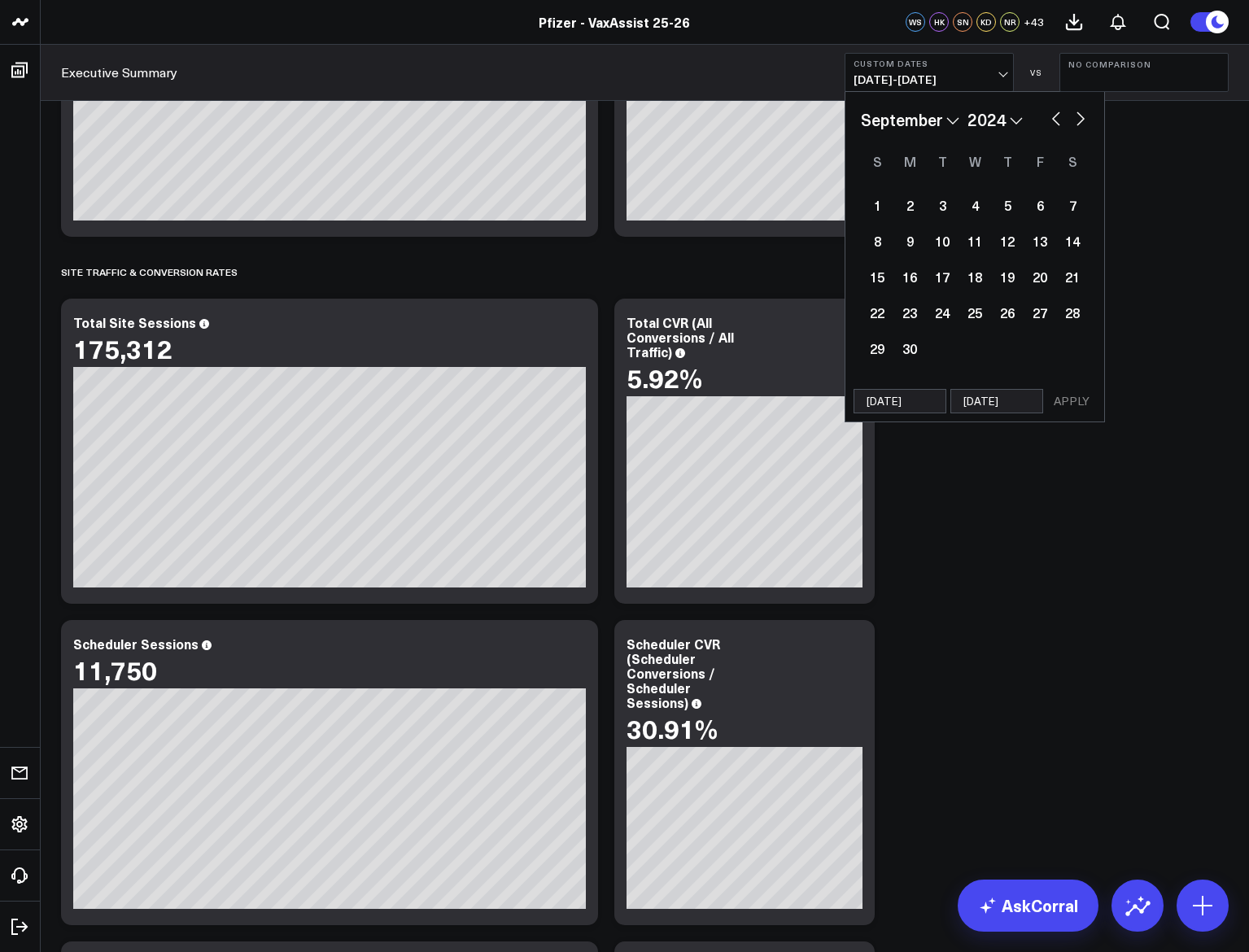
select select "8"
select select "2024"
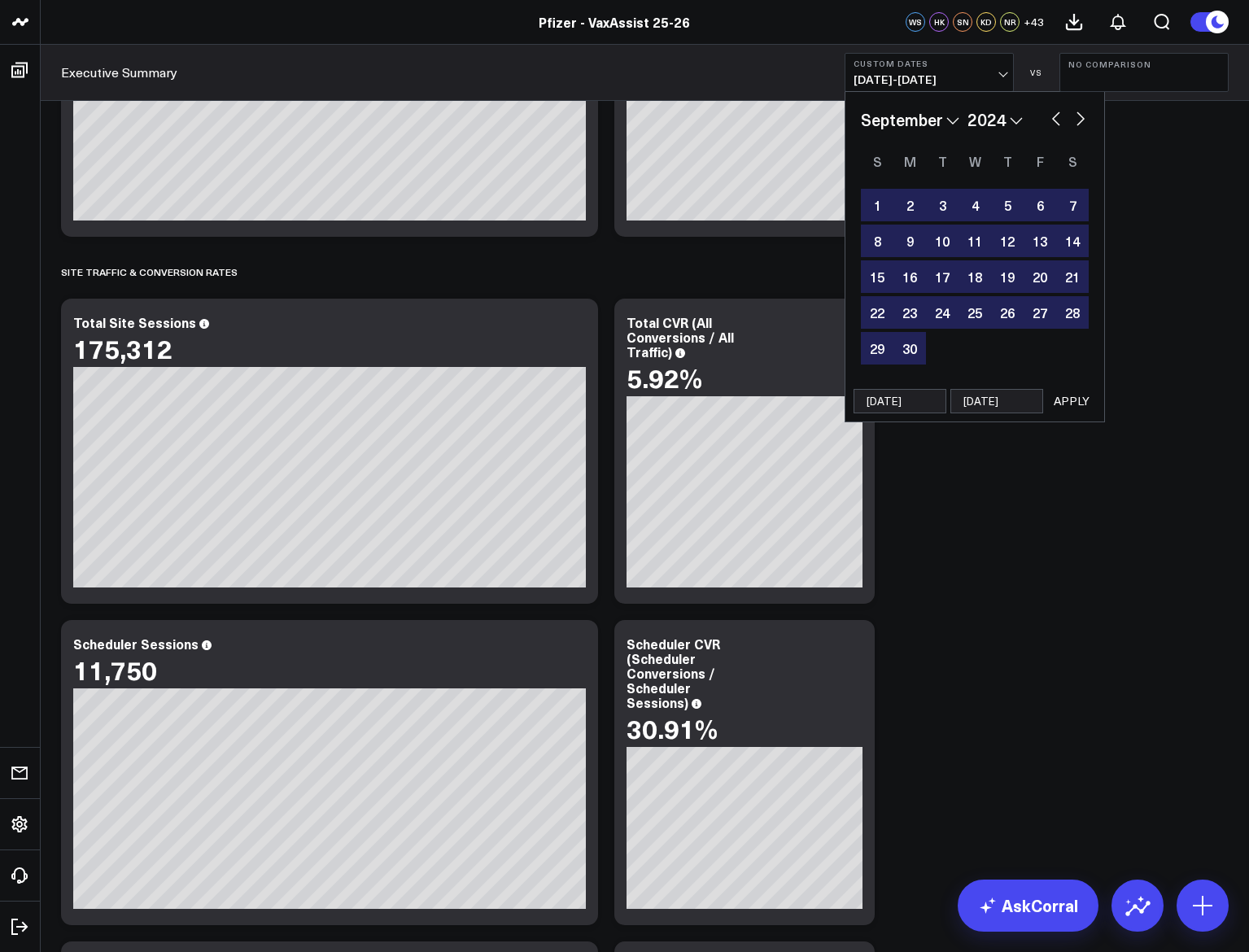
type input "[DATE]"
click at [1065, 399] on button "APPLY" at bounding box center [1071, 401] width 49 height 25
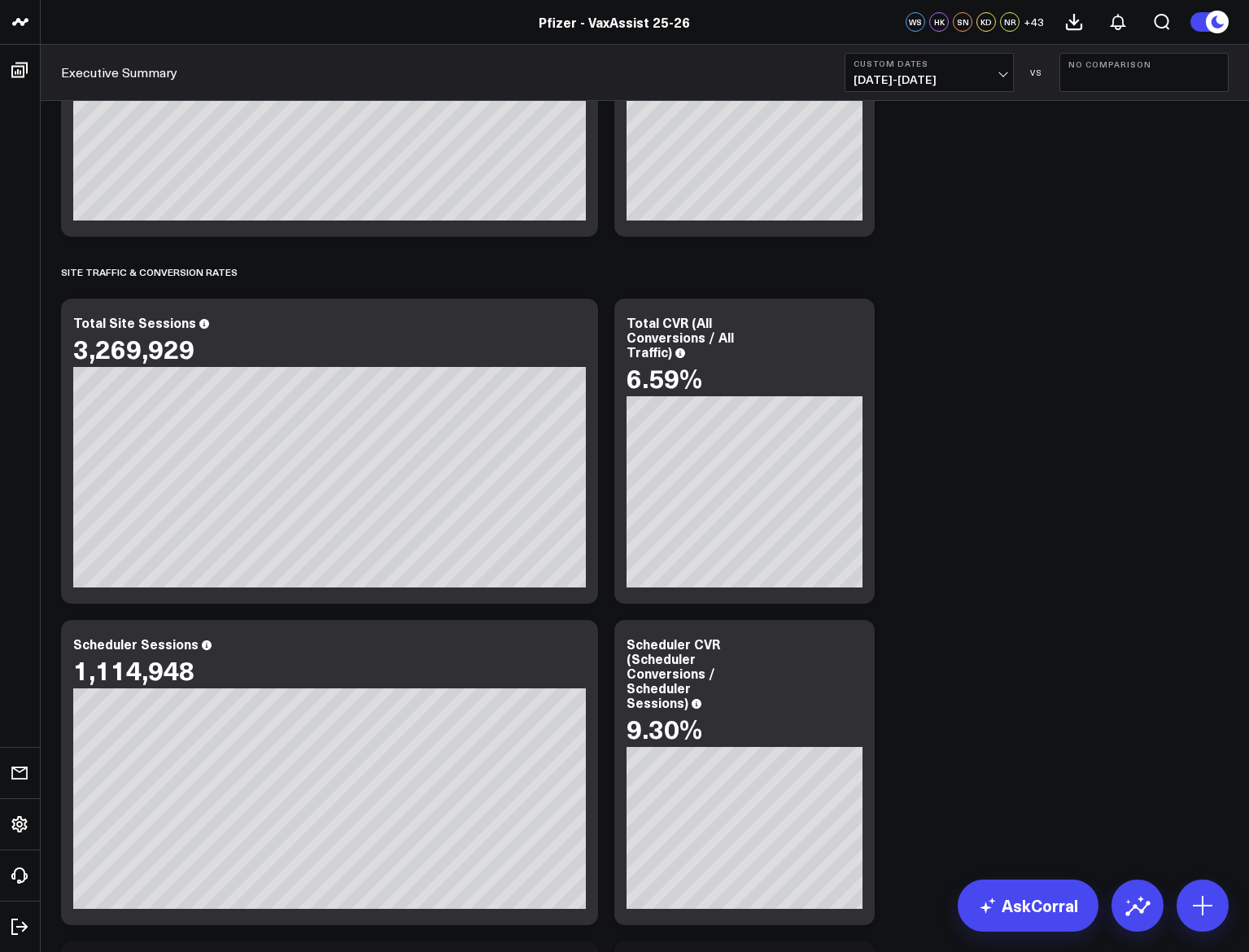
scroll to position [2116, 0]
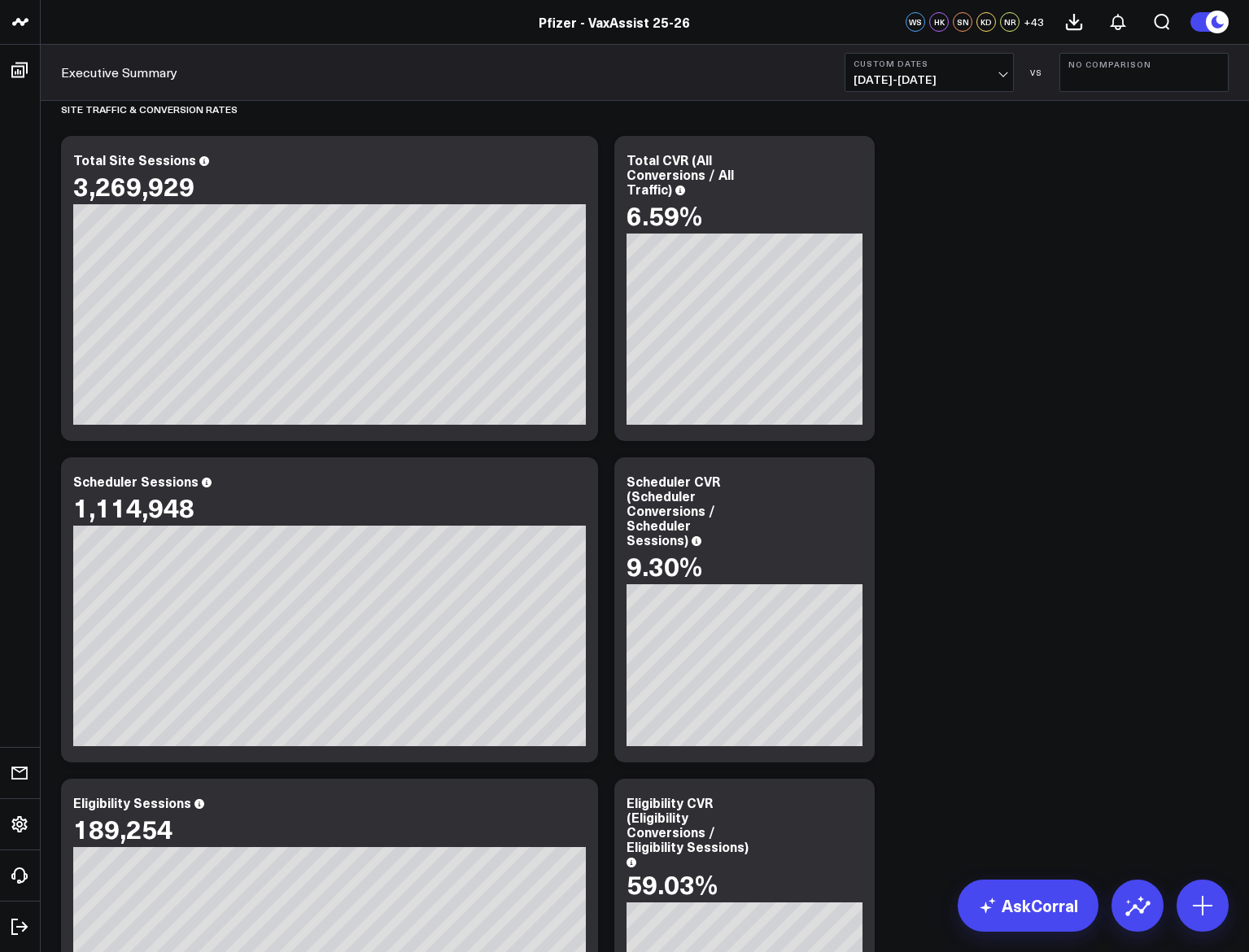
drag, startPoint x: 902, startPoint y: 66, endPoint x: 897, endPoint y: 75, distance: 10.3
click at [897, 73] on button "Custom Dates [DATE] - [DATE]" at bounding box center [929, 72] width 170 height 39
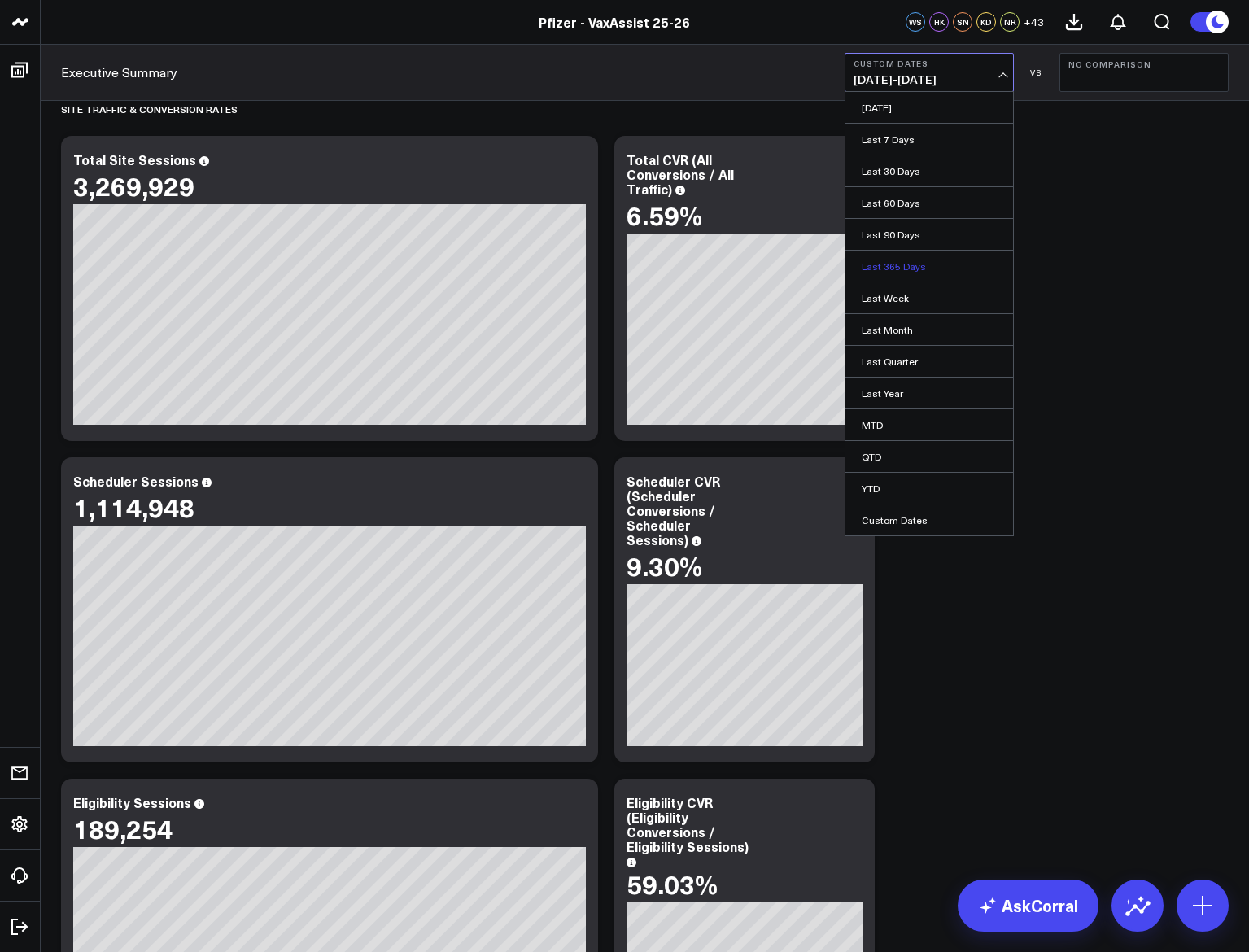
click at [913, 255] on link "Last 365 Days" at bounding box center [929, 266] width 168 height 31
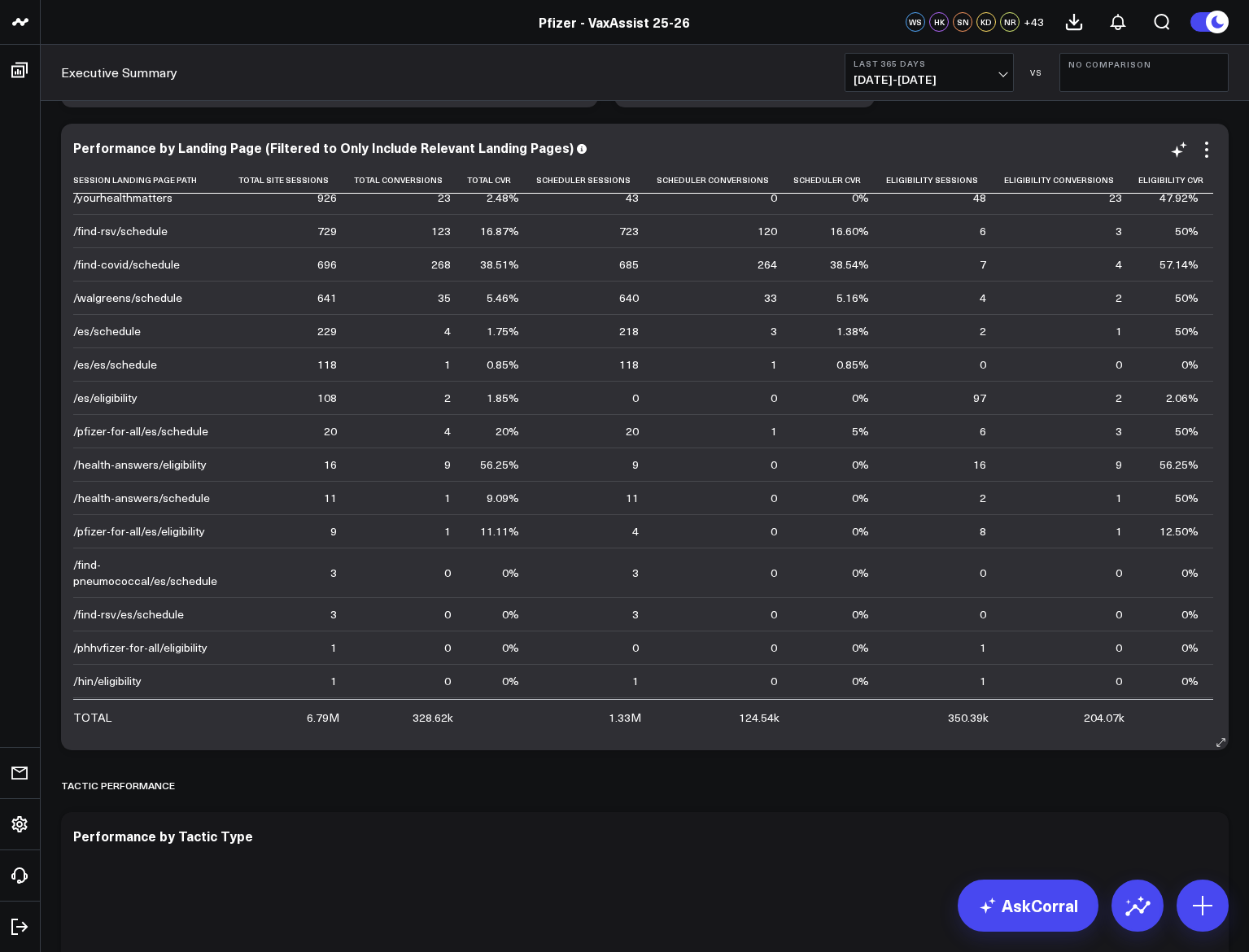
scroll to position [407, 0]
